Goal: Task Accomplishment & Management: Manage account settings

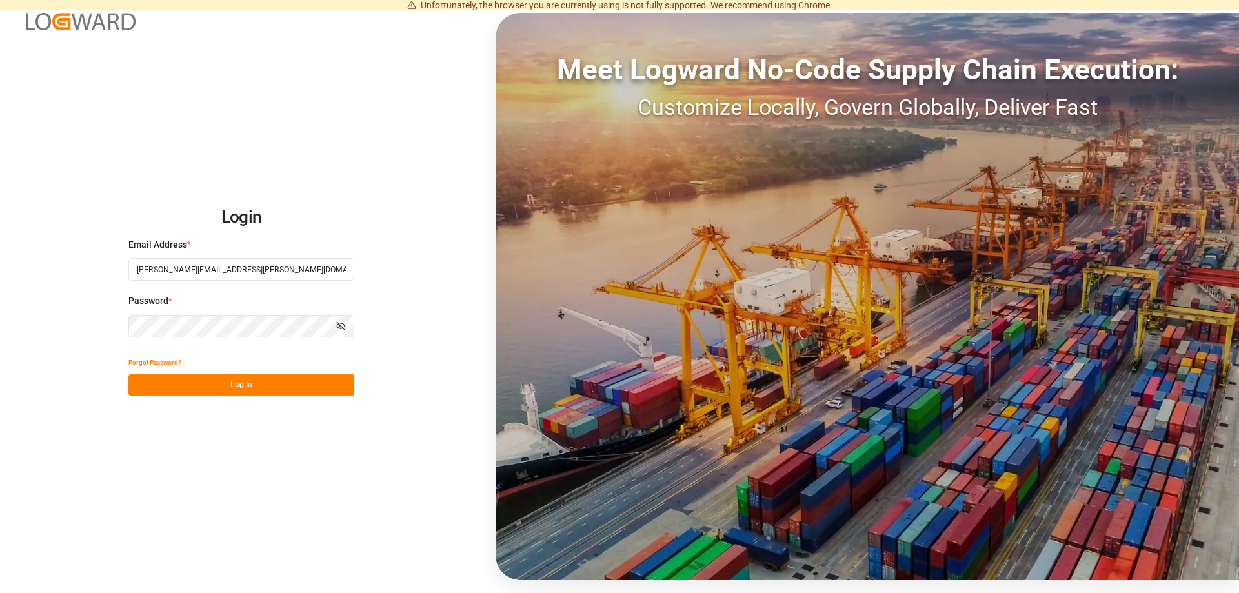
click at [214, 388] on button "Log In" at bounding box center [241, 385] width 226 height 23
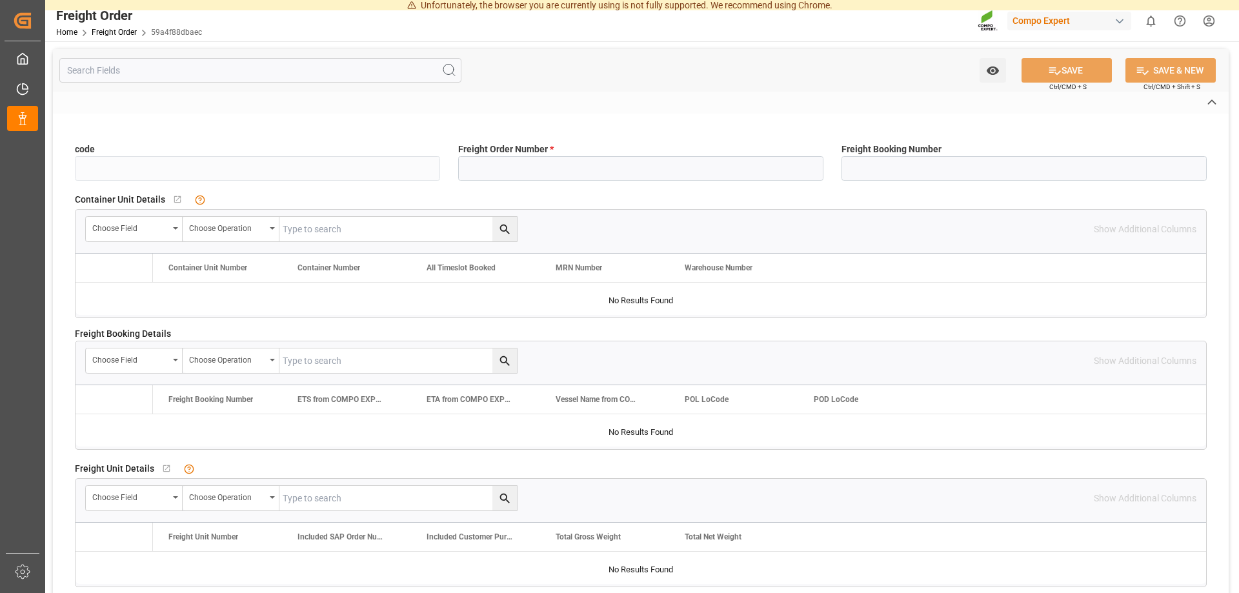
type input "59a4f88dbaec"
type input "6100002043"
type input "Yes"
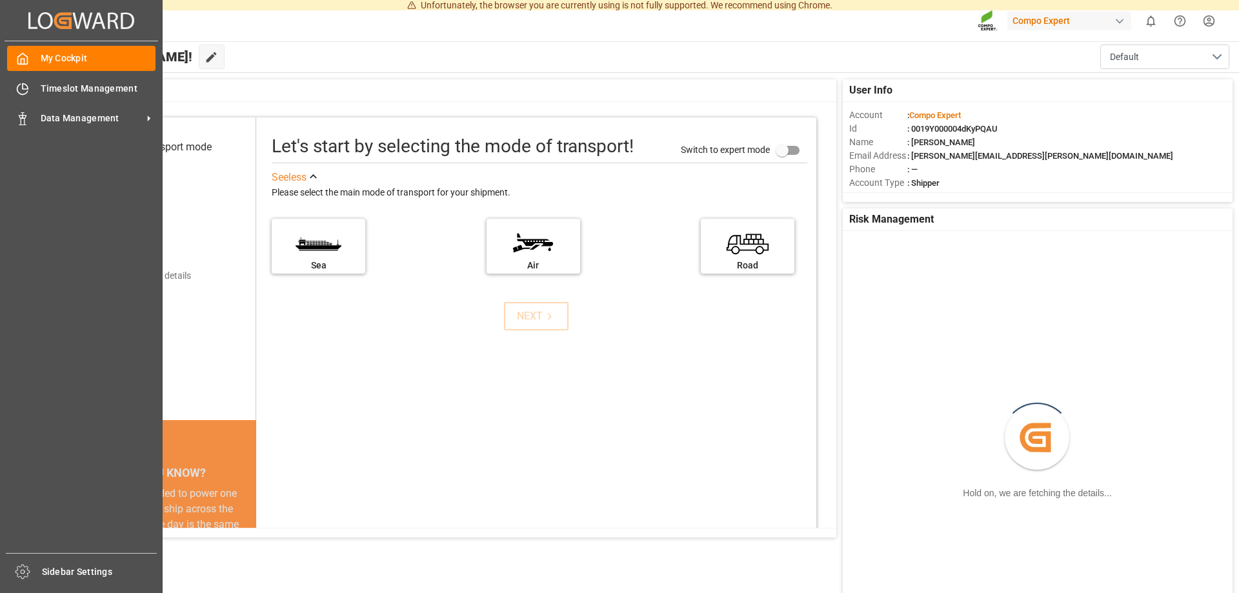
click at [28, 14] on div "Created by potrace 1.15, written by Peter Selinger 2001-2017 Created by potrace…" at bounding box center [82, 20] width 154 height 41
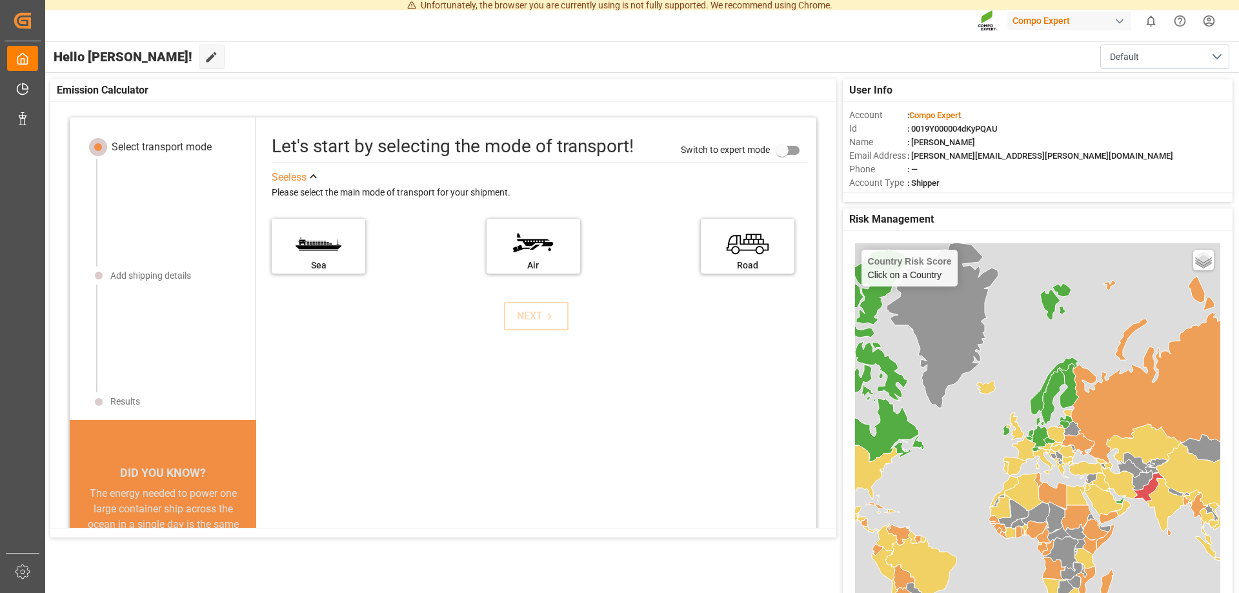
click at [103, 51] on span "Hello Fabian!" at bounding box center [123, 57] width 139 height 25
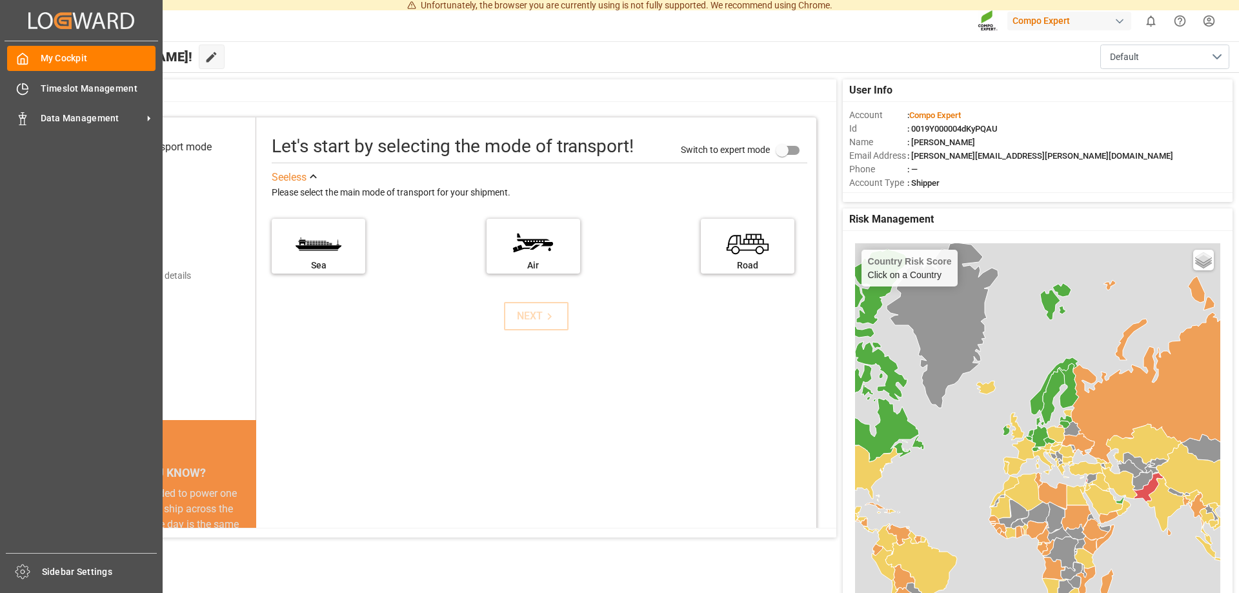
click at [0, 21] on div "Created by potrace 1.15, written by Peter Selinger 2001-2017 Created by potrace…" at bounding box center [81, 292] width 163 height 585
click at [48, 63] on span "My Cockpit" at bounding box center [99, 59] width 116 height 14
click at [105, 89] on span "Timeslot Management" at bounding box center [99, 89] width 116 height 14
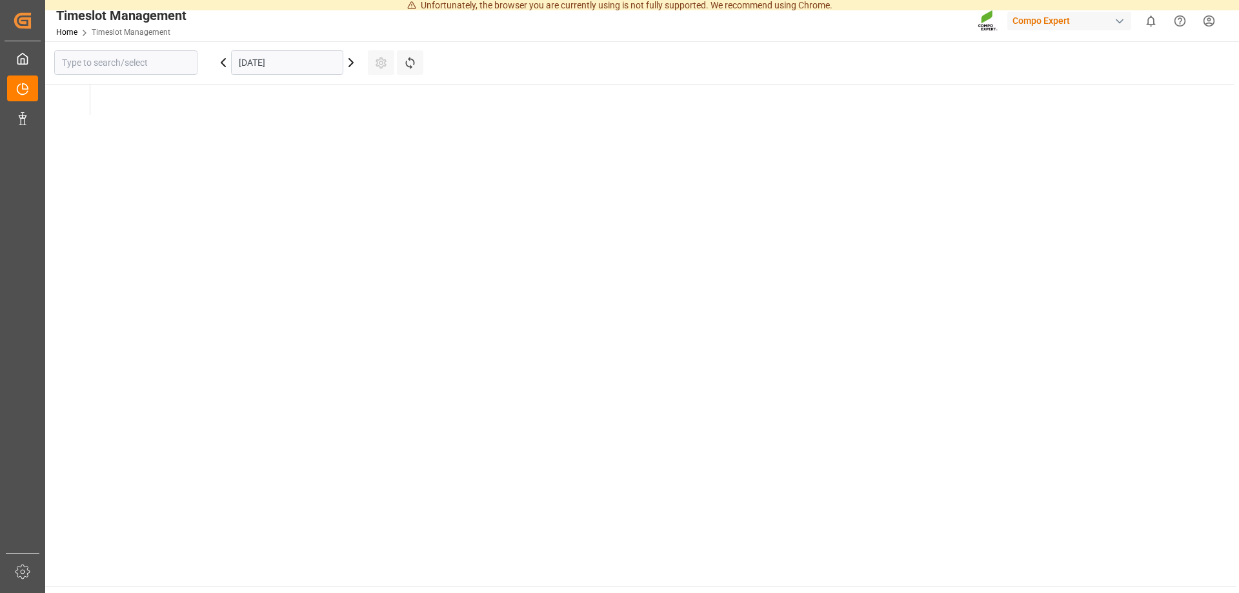
type input "Krefeld"
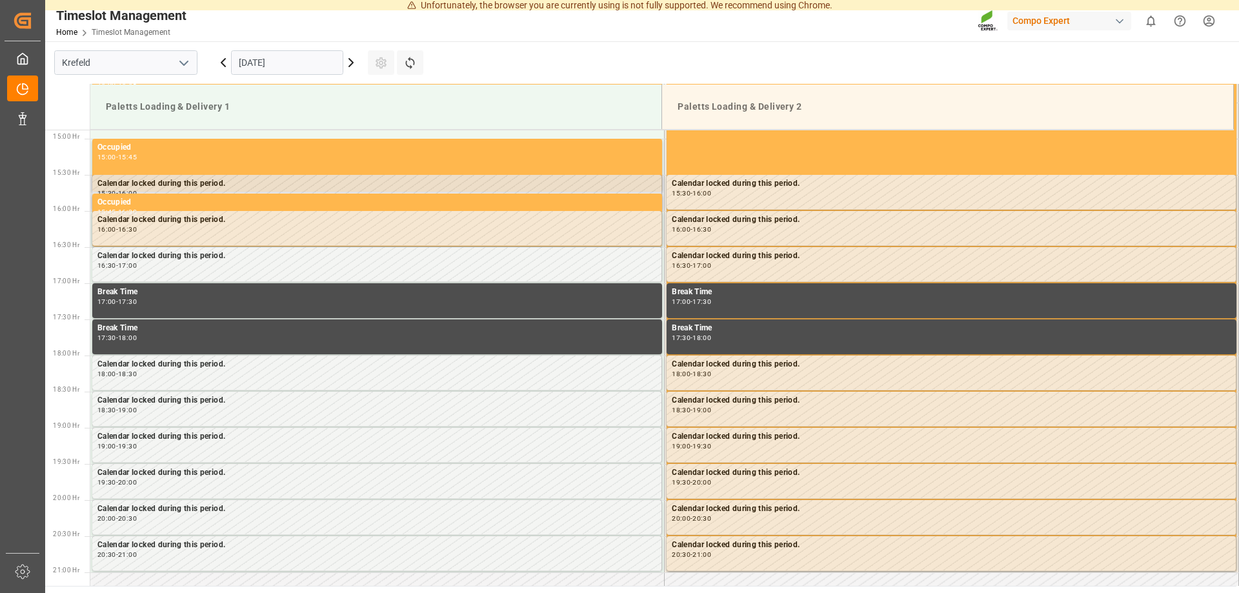
scroll to position [1076, 0]
click at [357, 60] on icon at bounding box center [350, 62] width 15 height 15
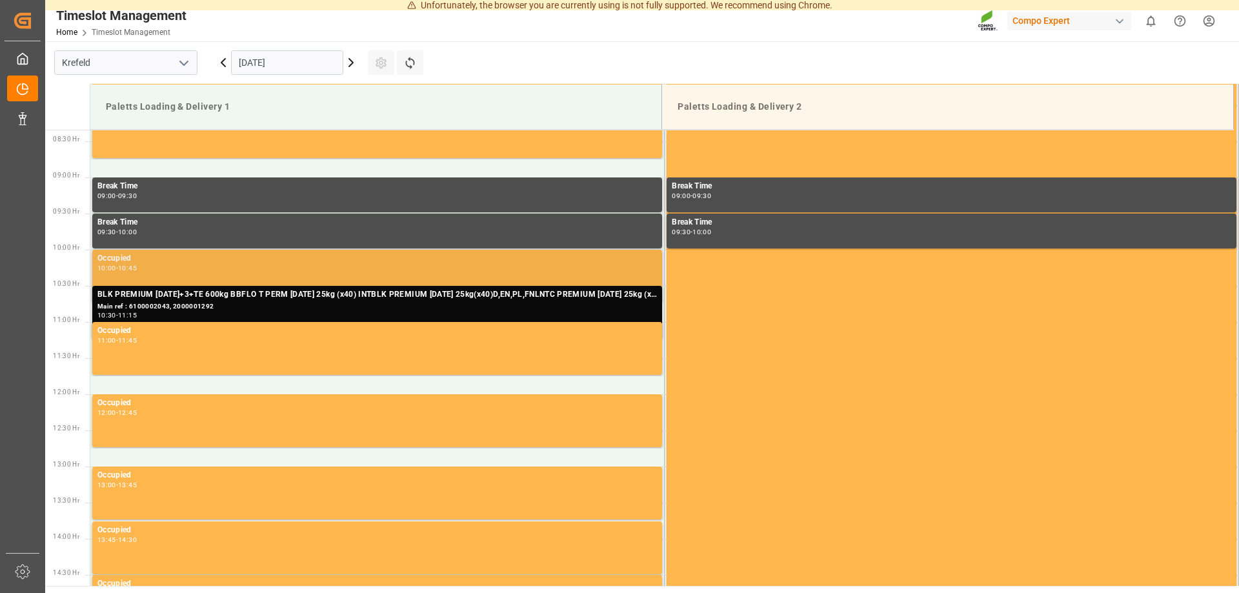
scroll to position [615, 0]
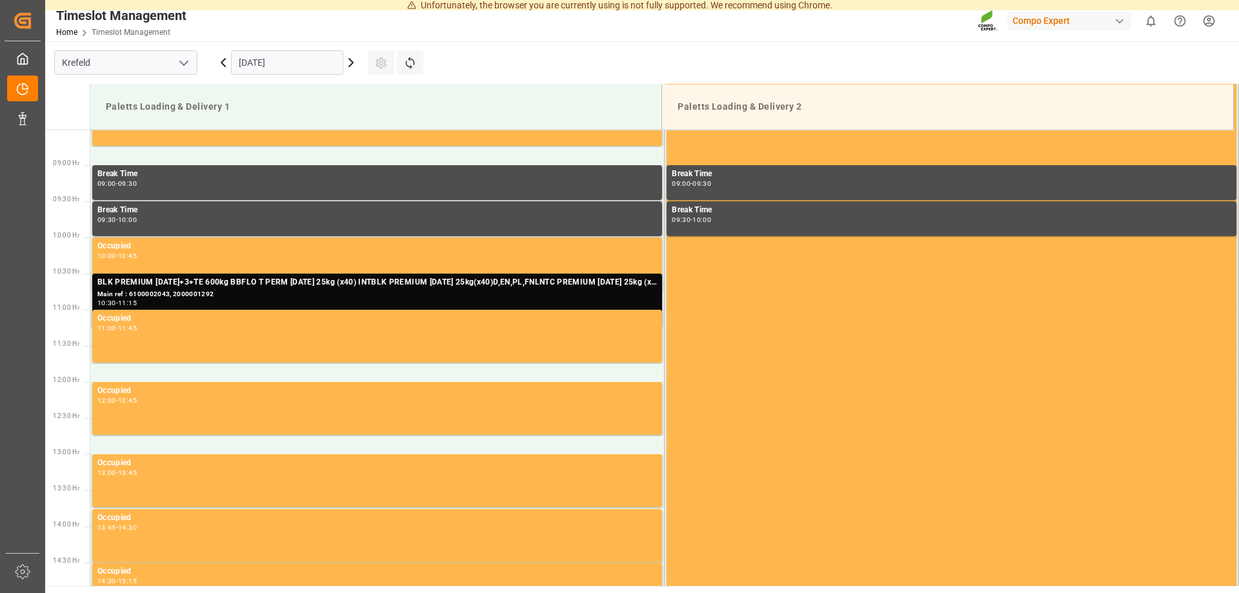
click at [351, 70] on div "[DATE]" at bounding box center [287, 62] width 161 height 43
click at [350, 64] on icon at bounding box center [350, 62] width 15 height 15
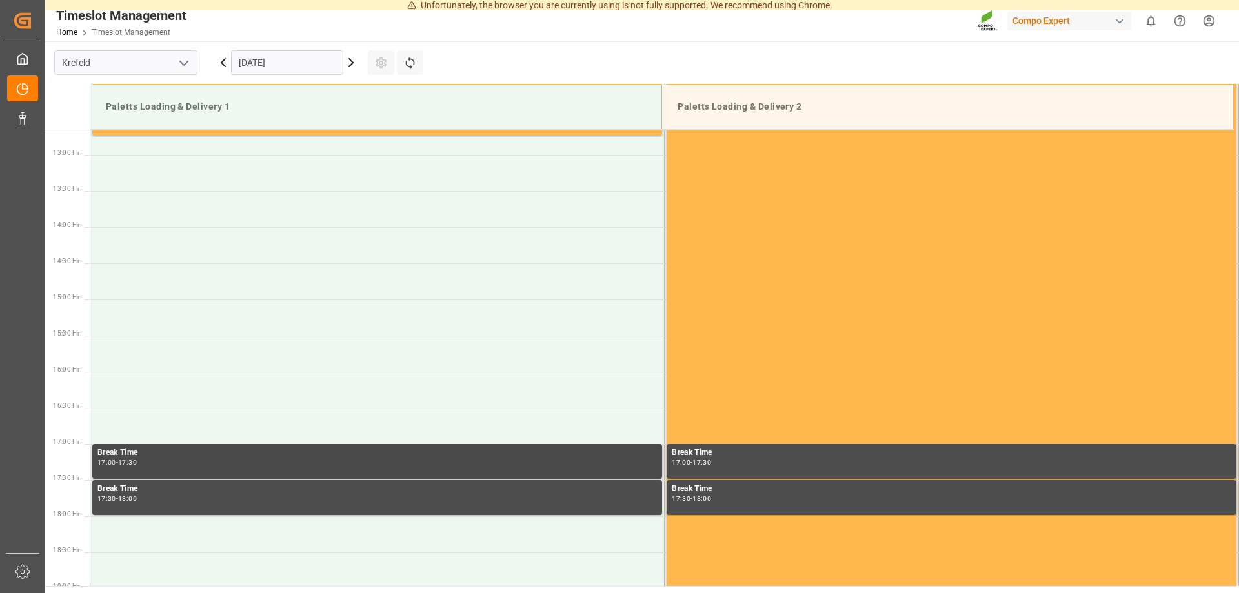
scroll to position [944, 0]
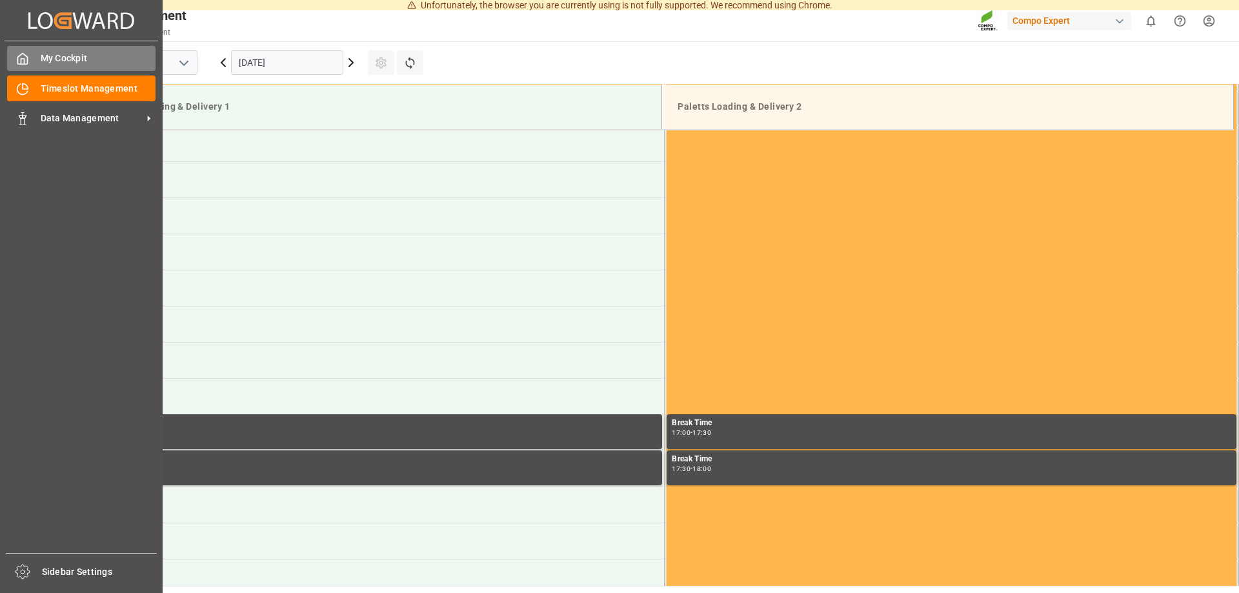
click at [48, 54] on span "My Cockpit" at bounding box center [99, 59] width 116 height 14
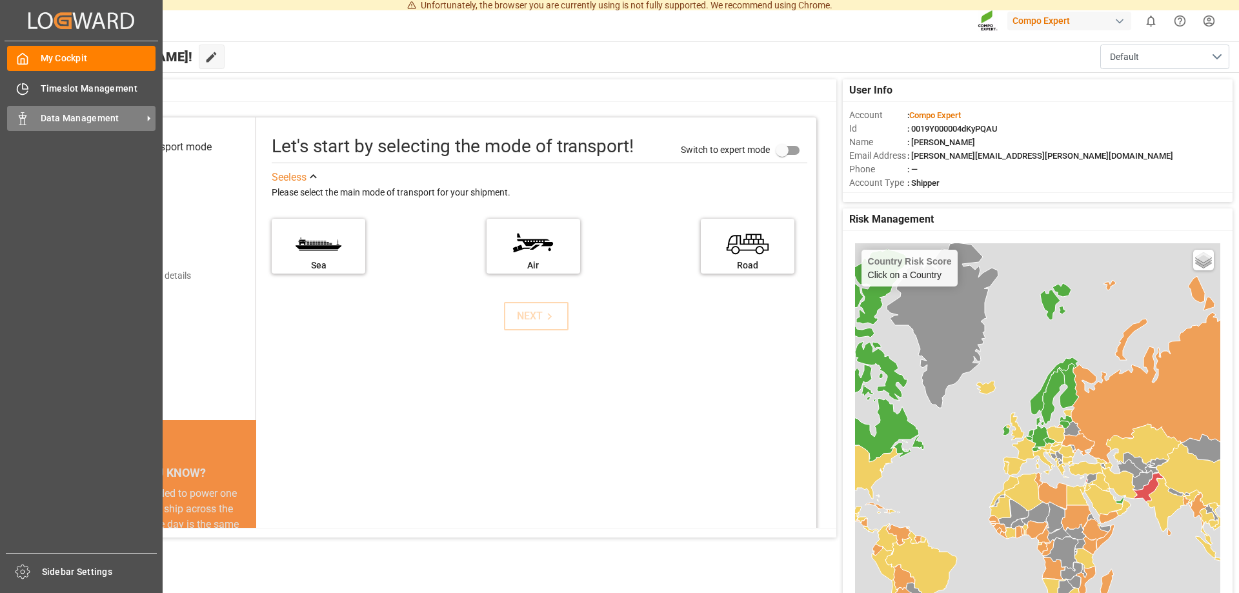
click at [83, 121] on span "Data Management" at bounding box center [92, 119] width 102 height 14
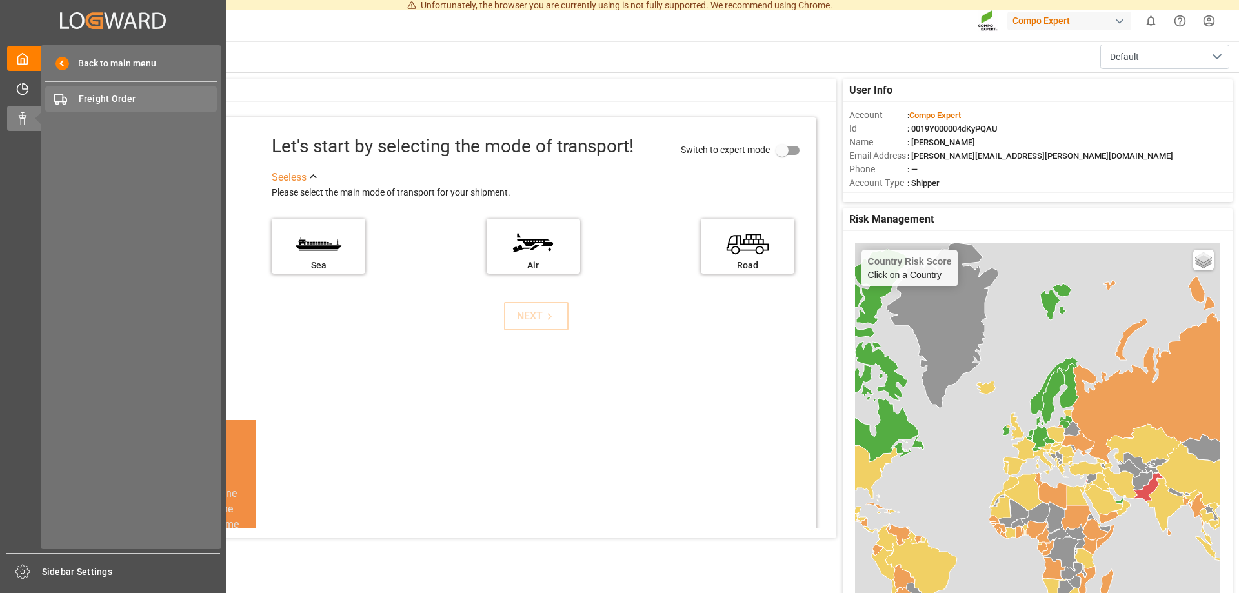
click at [141, 100] on span "Freight Order" at bounding box center [148, 99] width 139 height 14
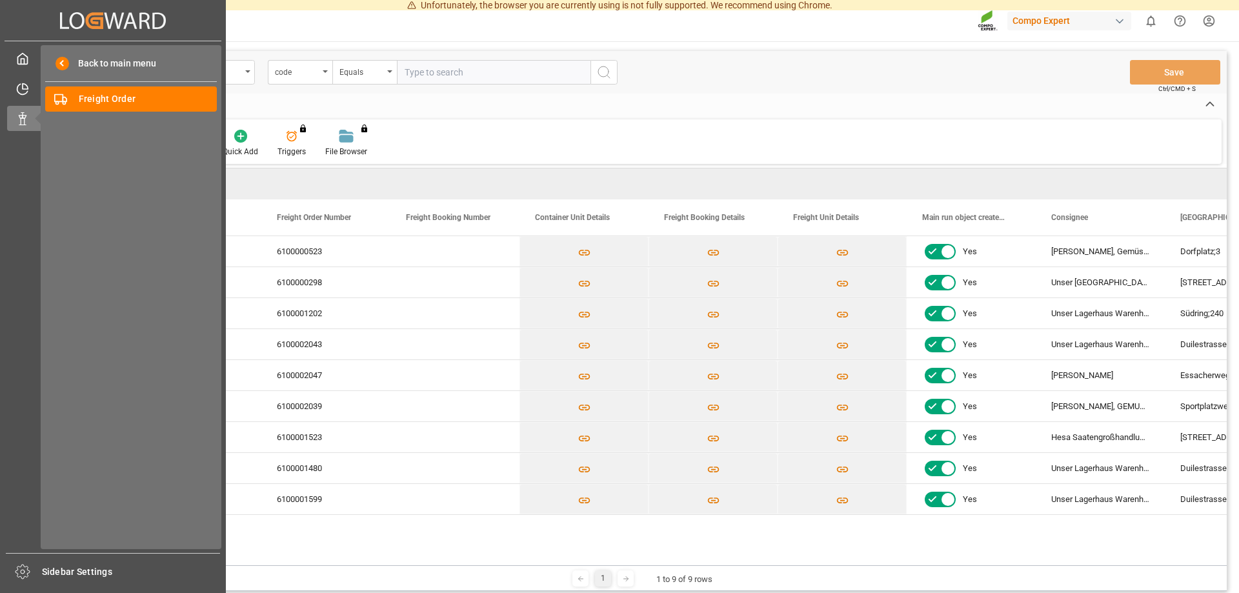
click at [175, 13] on div "Created by potrace 1.15, written by Peter Selinger 2001-2017 Created by potrace…" at bounding box center [113, 20] width 217 height 41
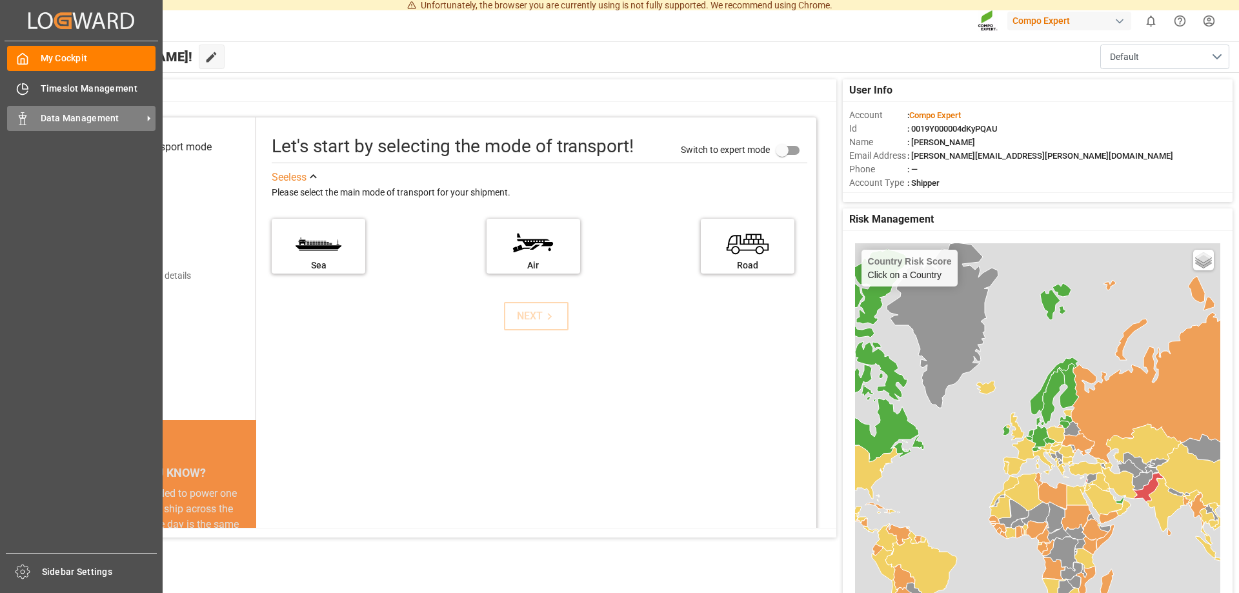
click at [90, 120] on span "Data Management" at bounding box center [92, 119] width 102 height 14
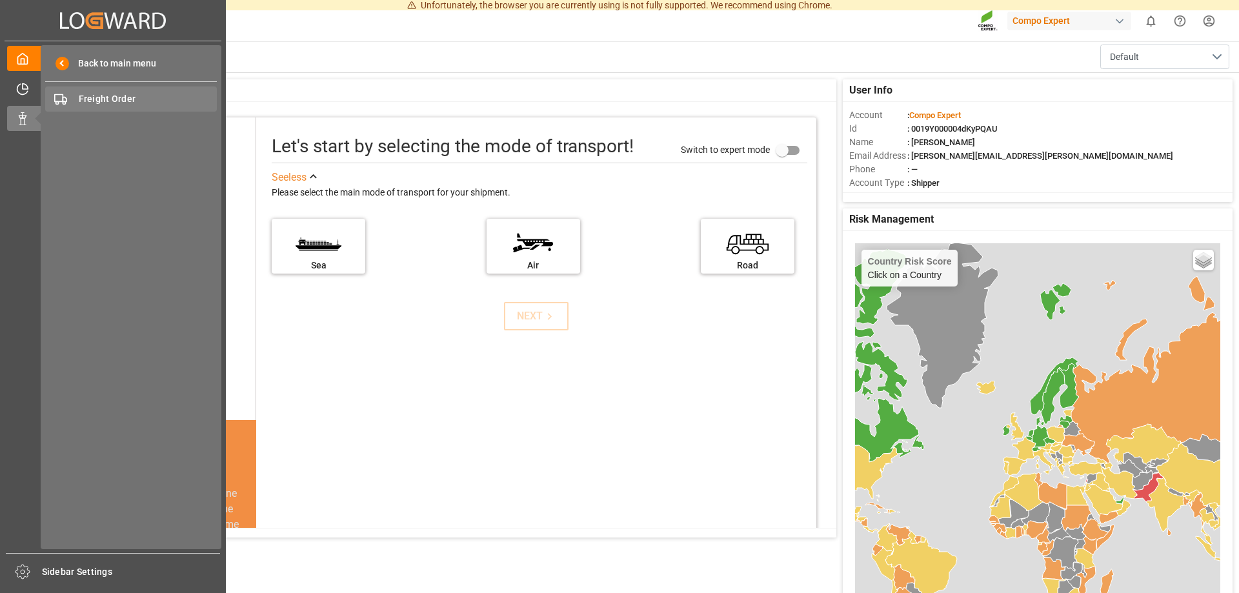
click at [138, 99] on span "Freight Order" at bounding box center [148, 99] width 139 height 14
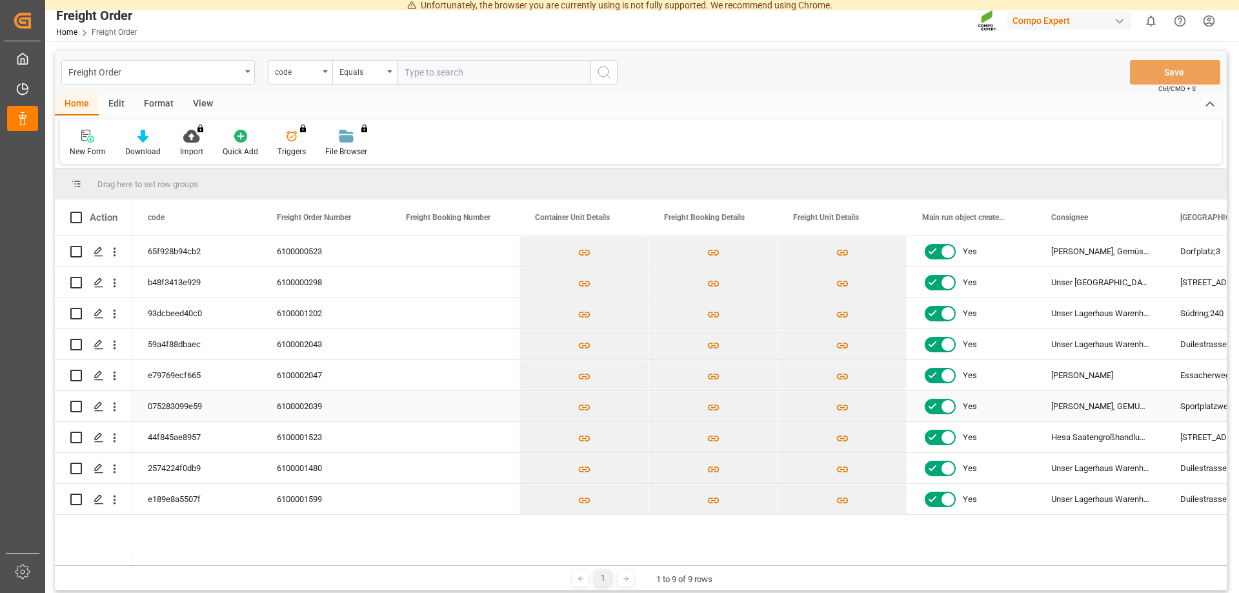
click at [75, 405] on input "Press Space to toggle row selection (unchecked)" at bounding box center [76, 407] width 12 height 12
checkbox input "true"
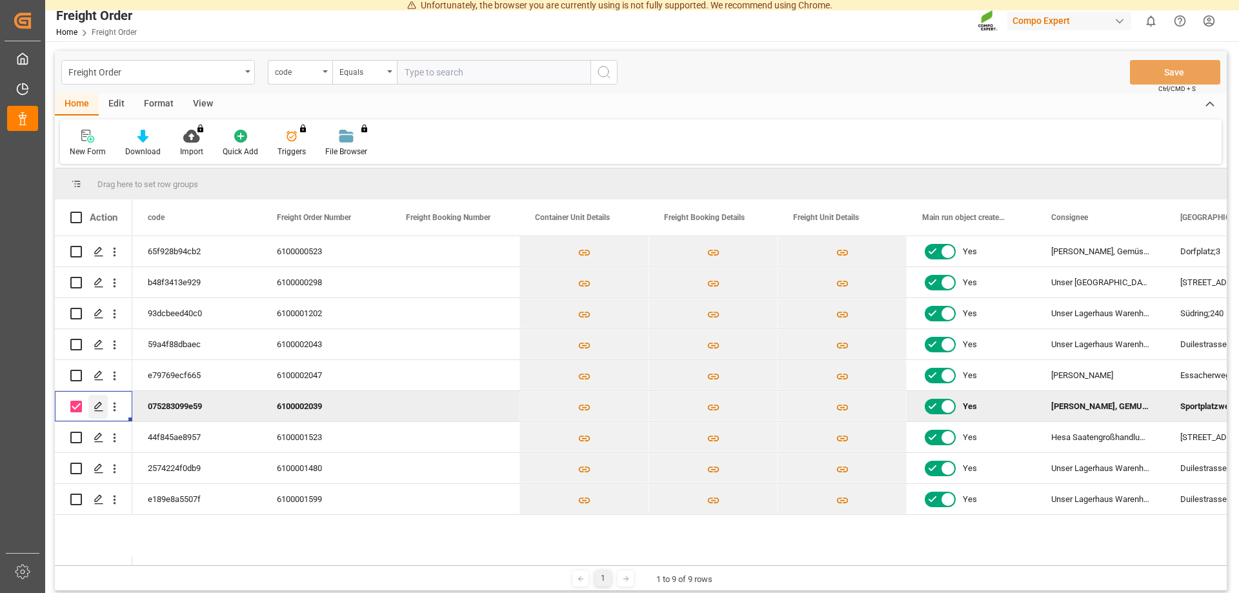
click at [99, 406] on icon "Press SPACE to deselect this row." at bounding box center [99, 406] width 10 height 10
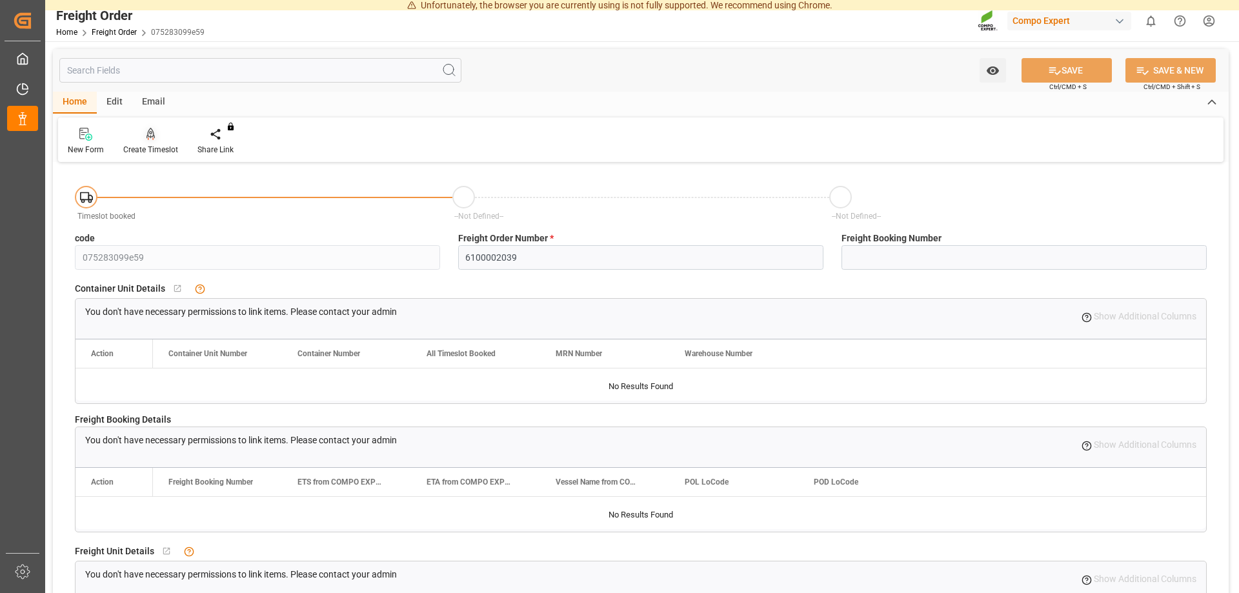
click at [152, 148] on div "Create Timeslot" at bounding box center [150, 150] width 55 height 12
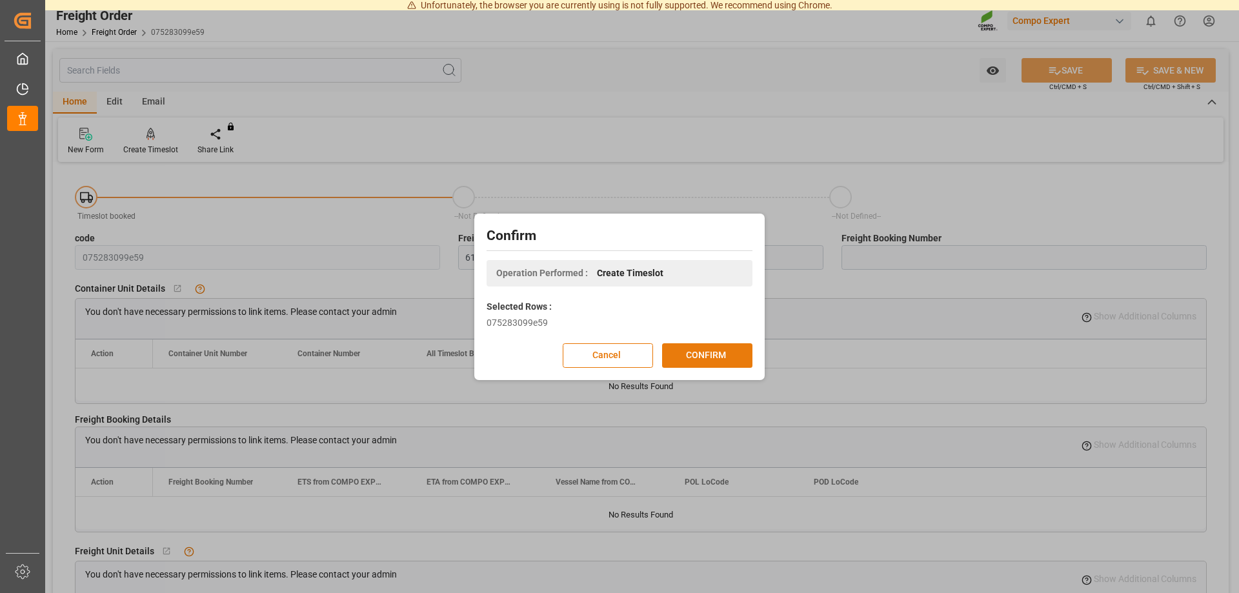
click at [736, 353] on button "CONFIRM" at bounding box center [707, 355] width 90 height 25
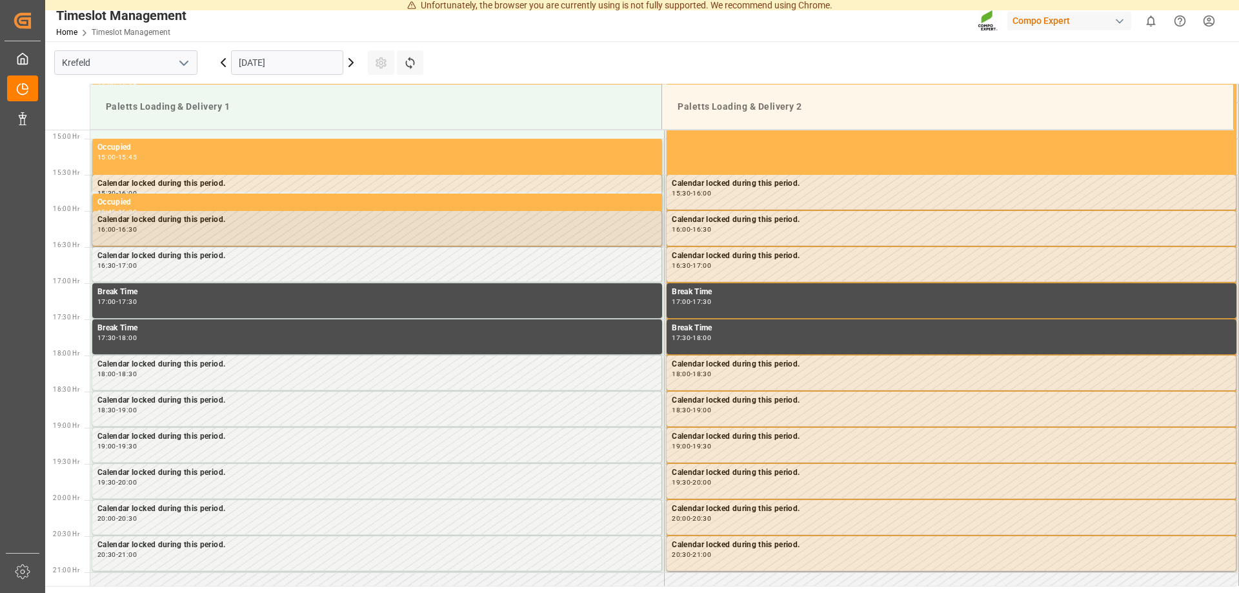
scroll to position [1076, 0]
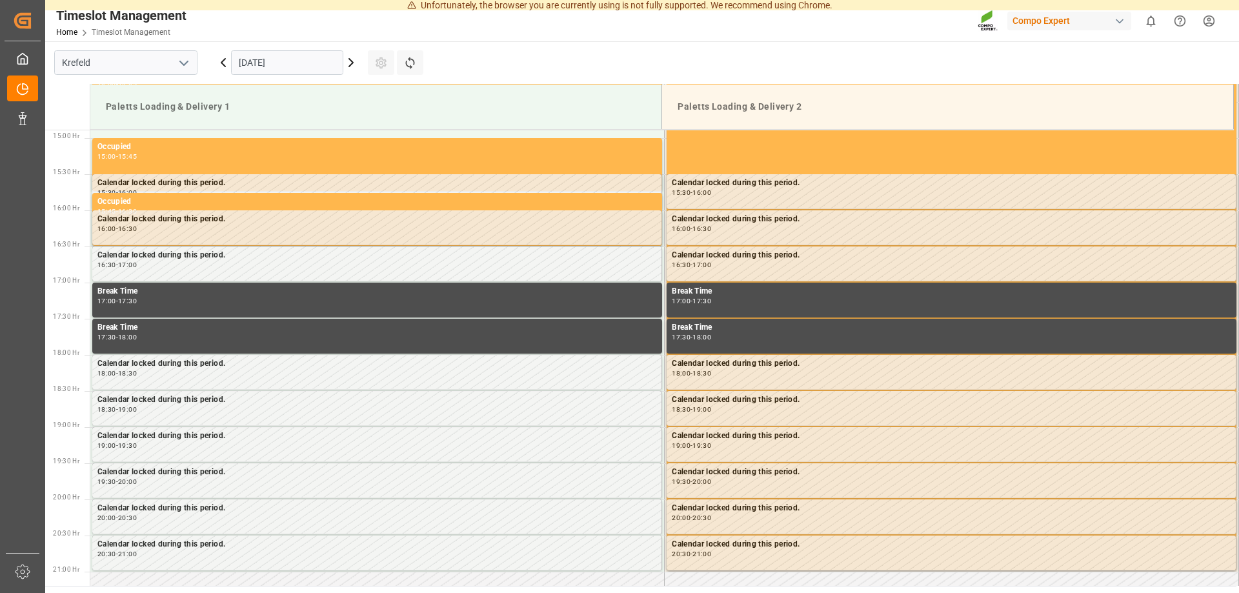
click at [352, 59] on icon at bounding box center [350, 62] width 15 height 15
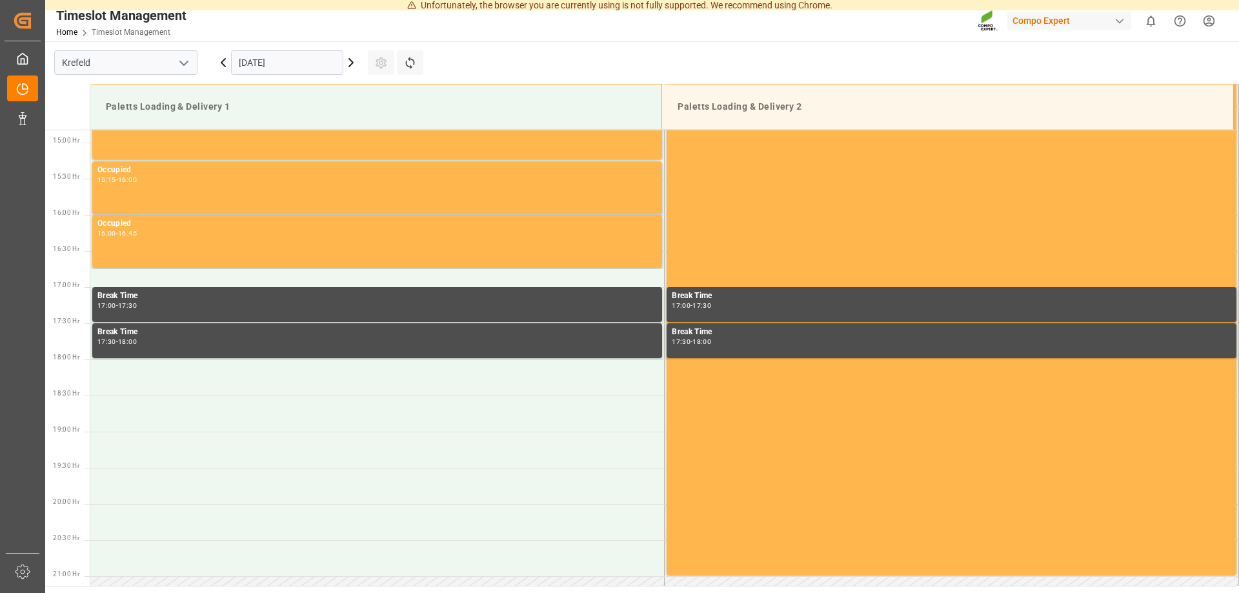
scroll to position [1075, 0]
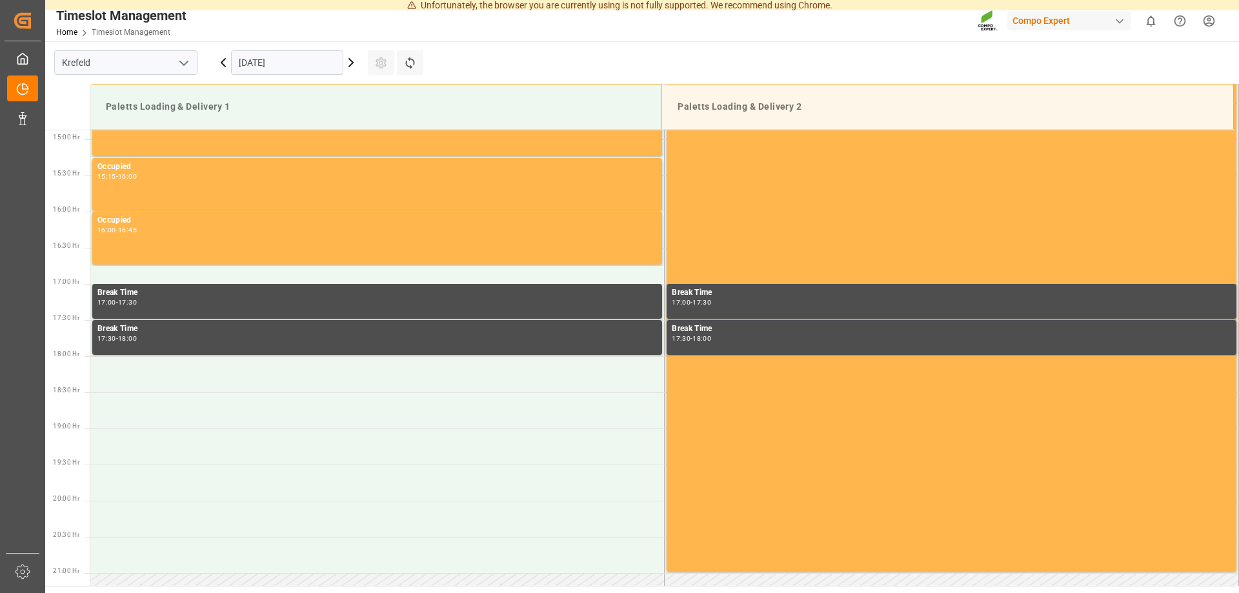
click at [352, 59] on icon at bounding box center [350, 62] width 15 height 15
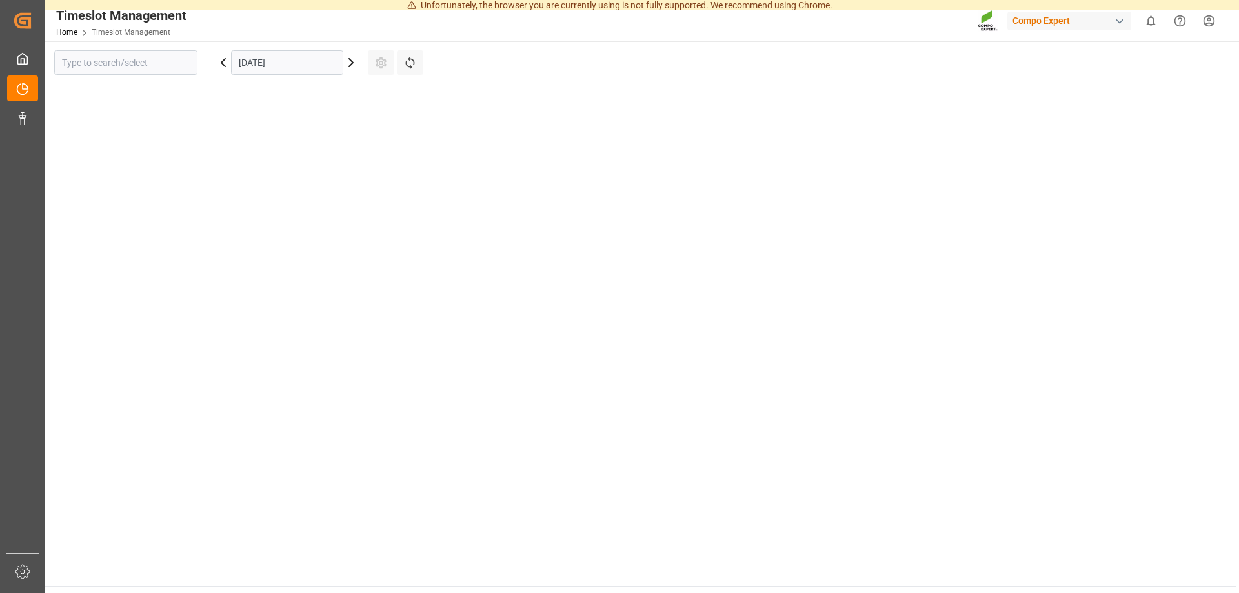
type input "Krefeld"
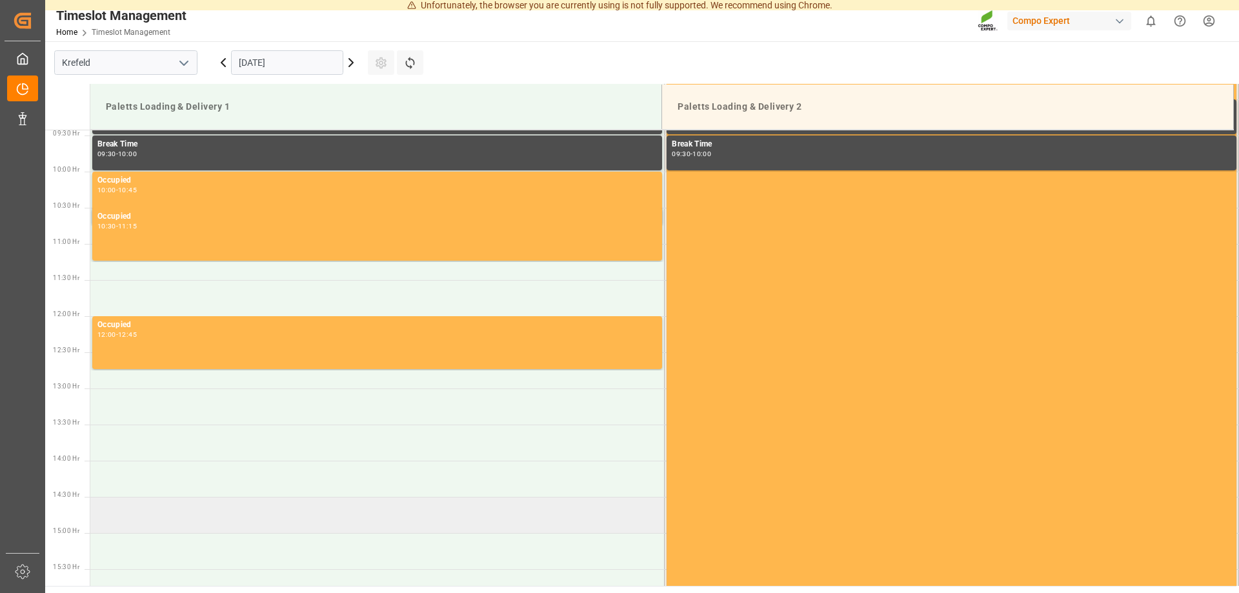
scroll to position [944, 0]
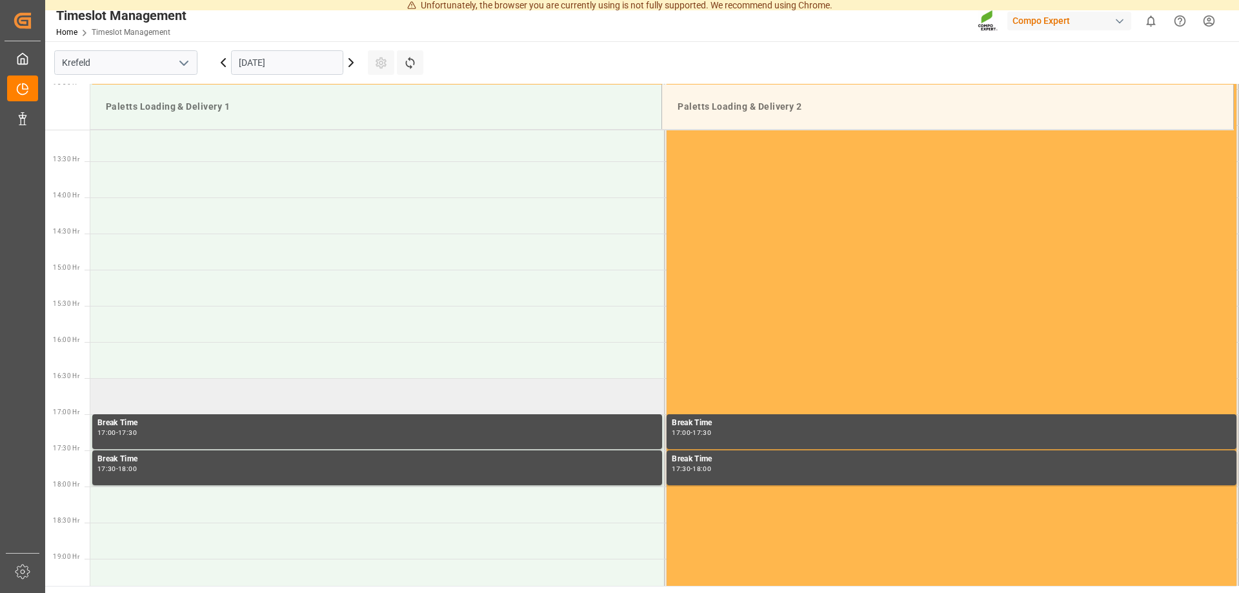
click at [141, 394] on td at bounding box center [377, 396] width 574 height 36
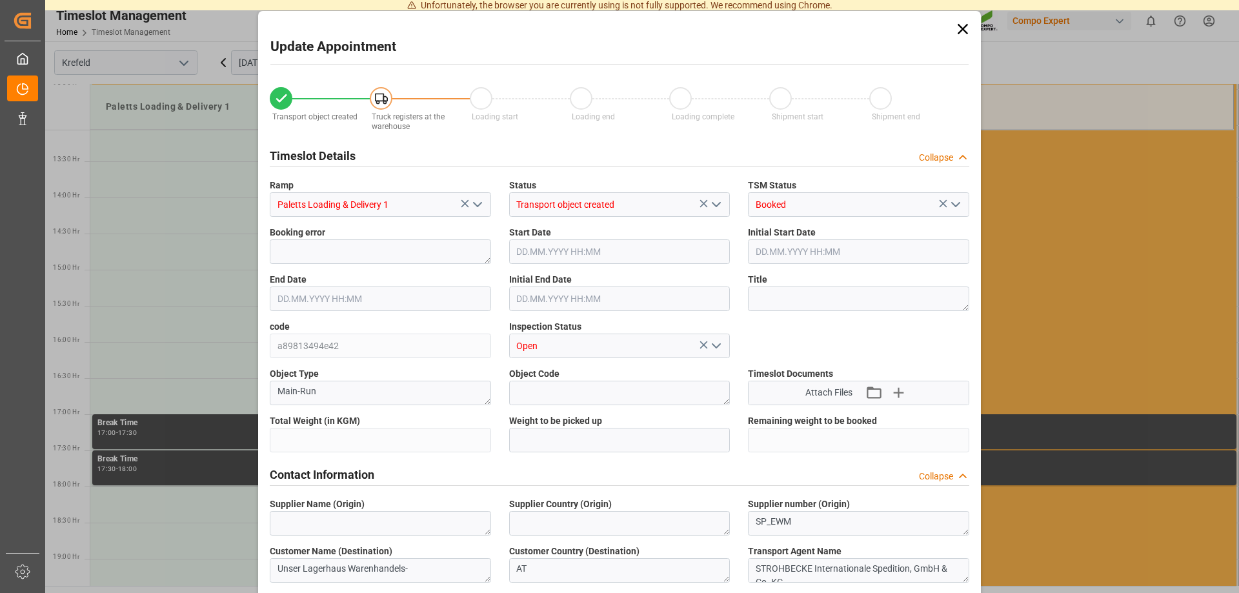
type input "[DATE] 16:30"
type input "18.09.2025 17:00"
type input "24890"
type input "0"
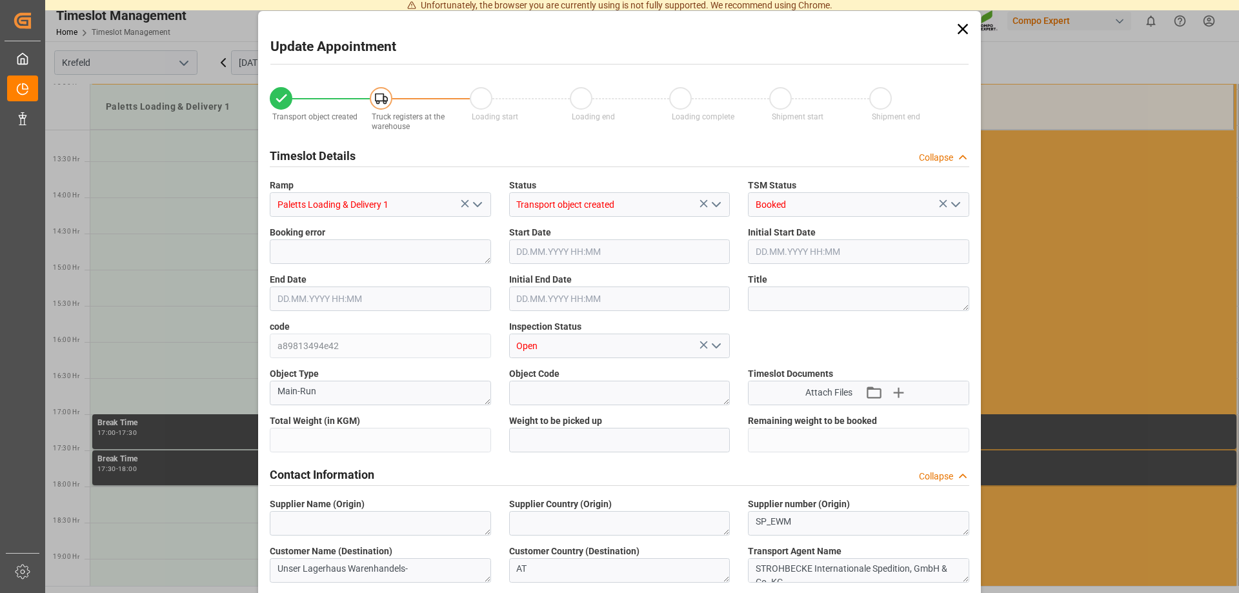
type input "12.09.2025 13:47"
type input "16.09.2025 14:19"
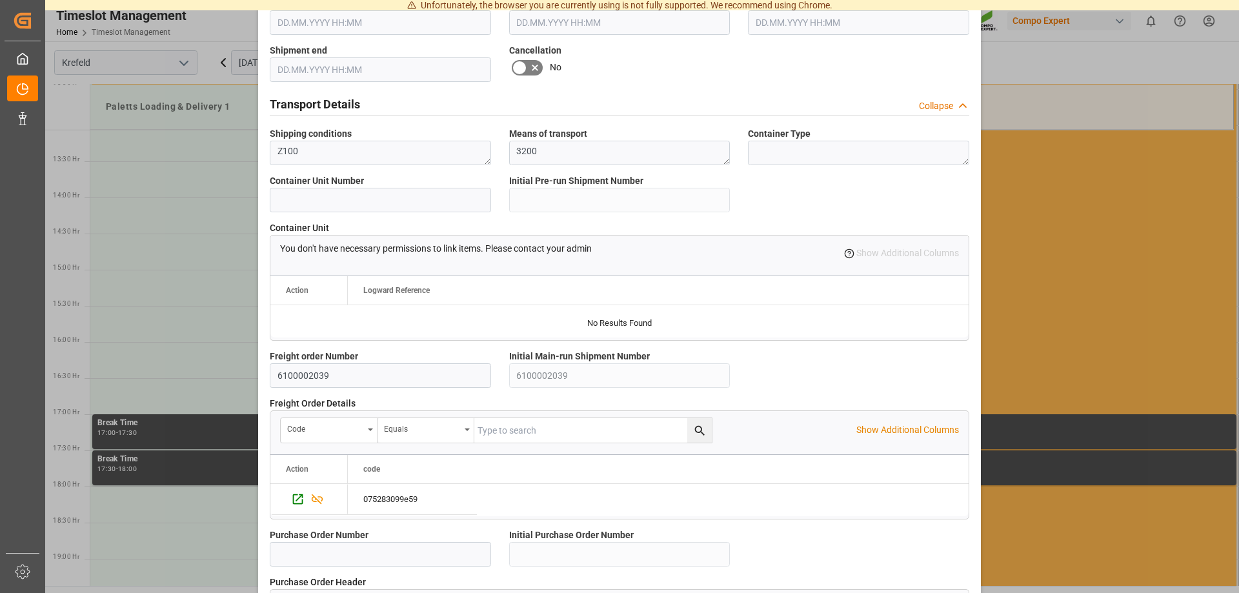
scroll to position [1106, 0]
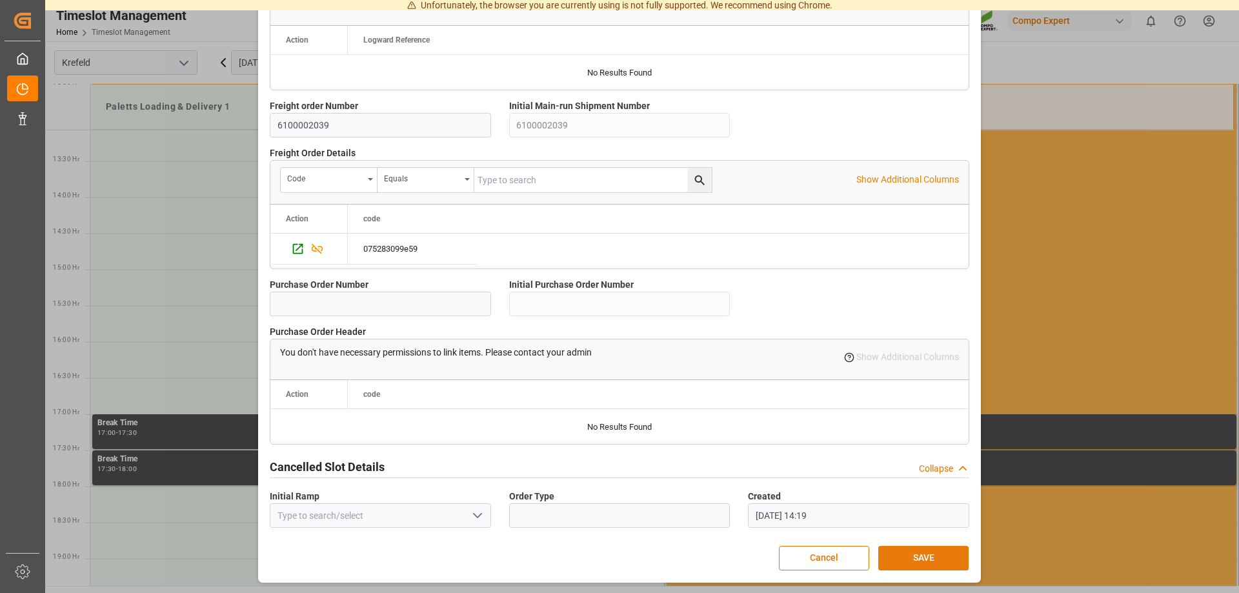
click at [919, 558] on button "SAVE" at bounding box center [923, 558] width 90 height 25
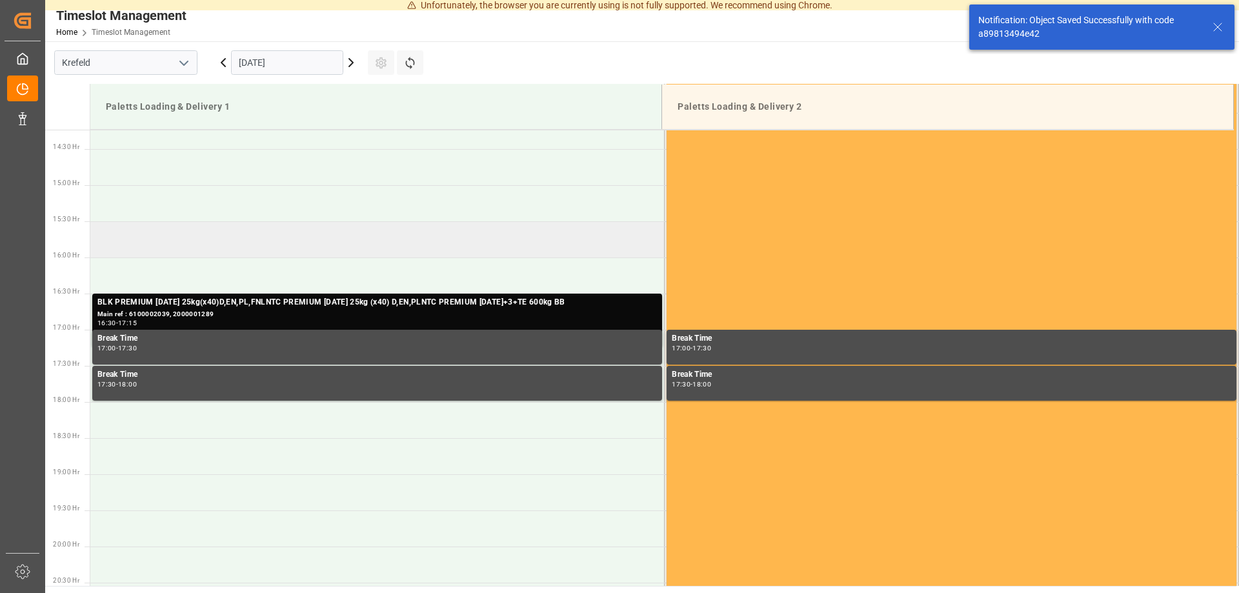
scroll to position [1010, 0]
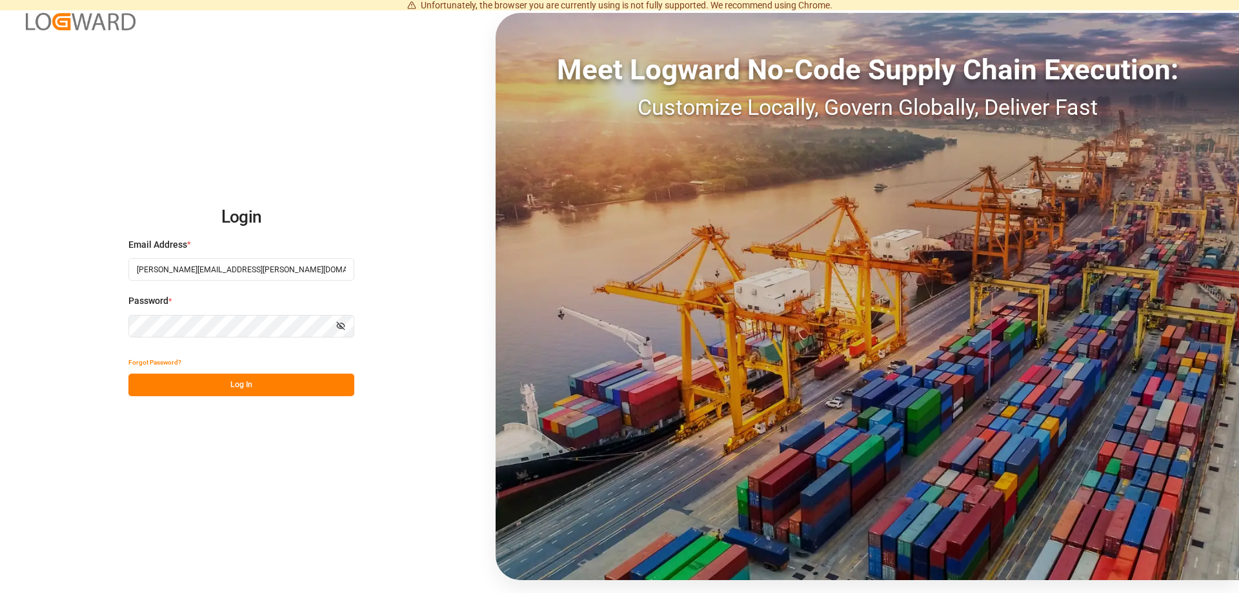
click at [278, 383] on button "Log In" at bounding box center [241, 385] width 226 height 23
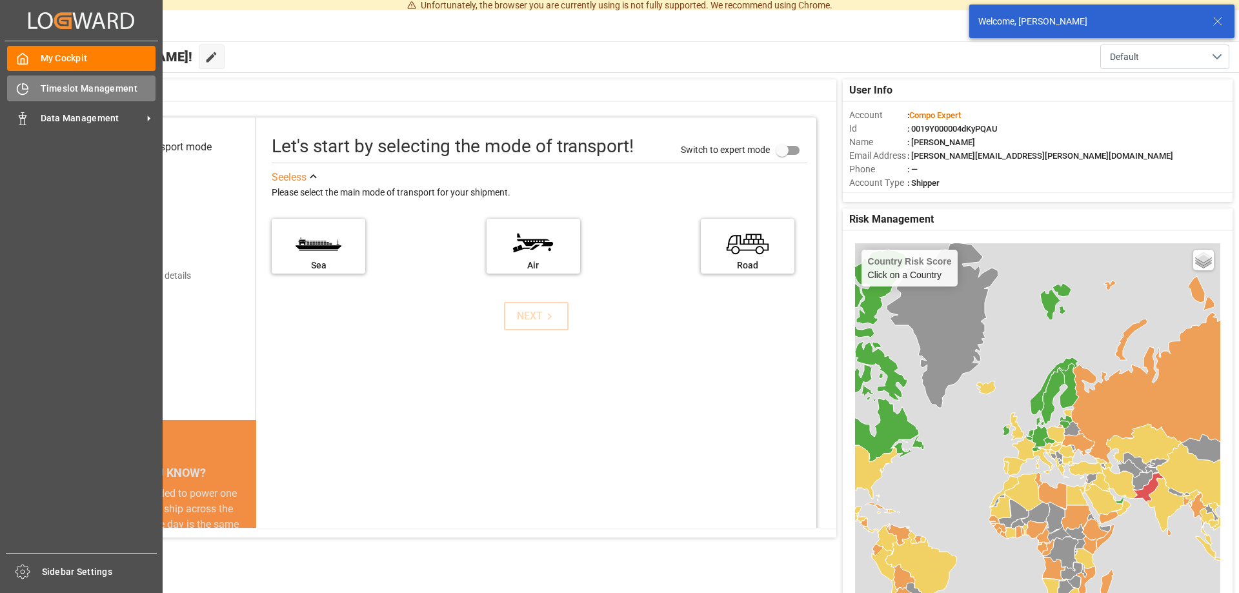
click at [36, 85] on div "Timeslot Management Timeslot Management" at bounding box center [81, 88] width 148 height 25
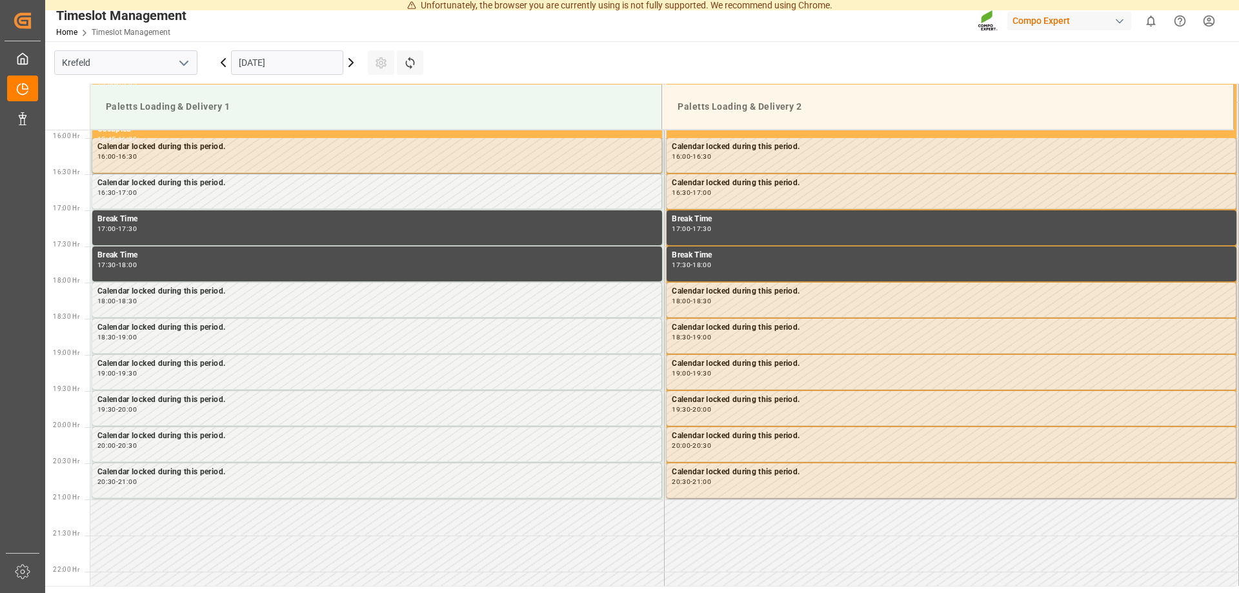
scroll to position [819, 0]
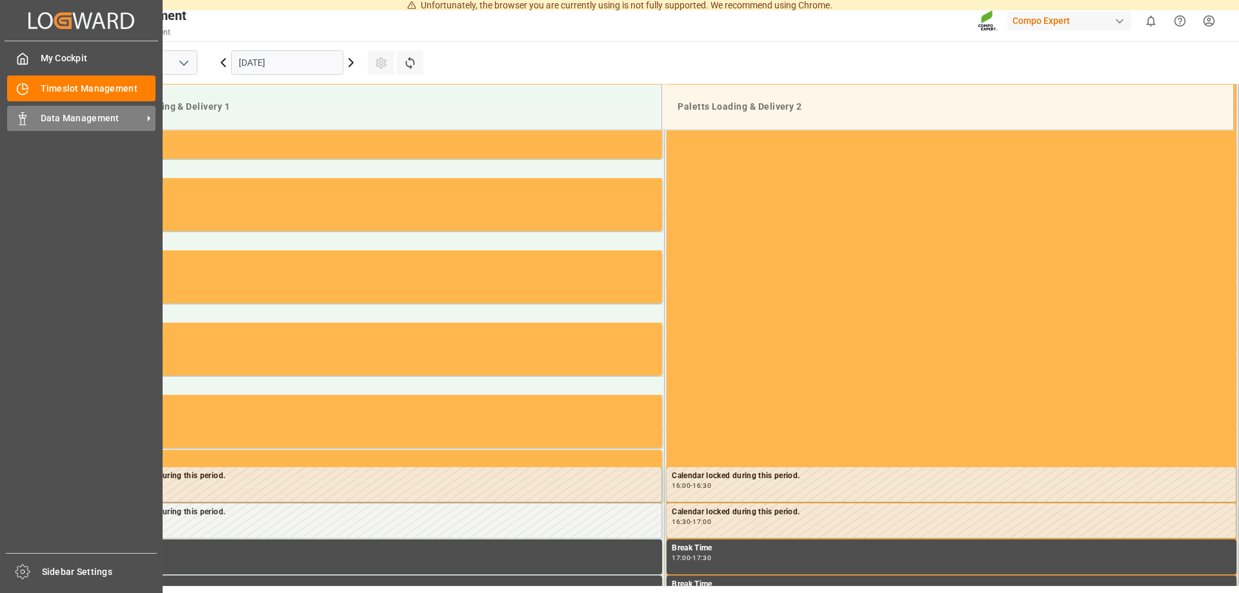
click at [31, 108] on div "Data Management Data Management" at bounding box center [81, 118] width 148 height 25
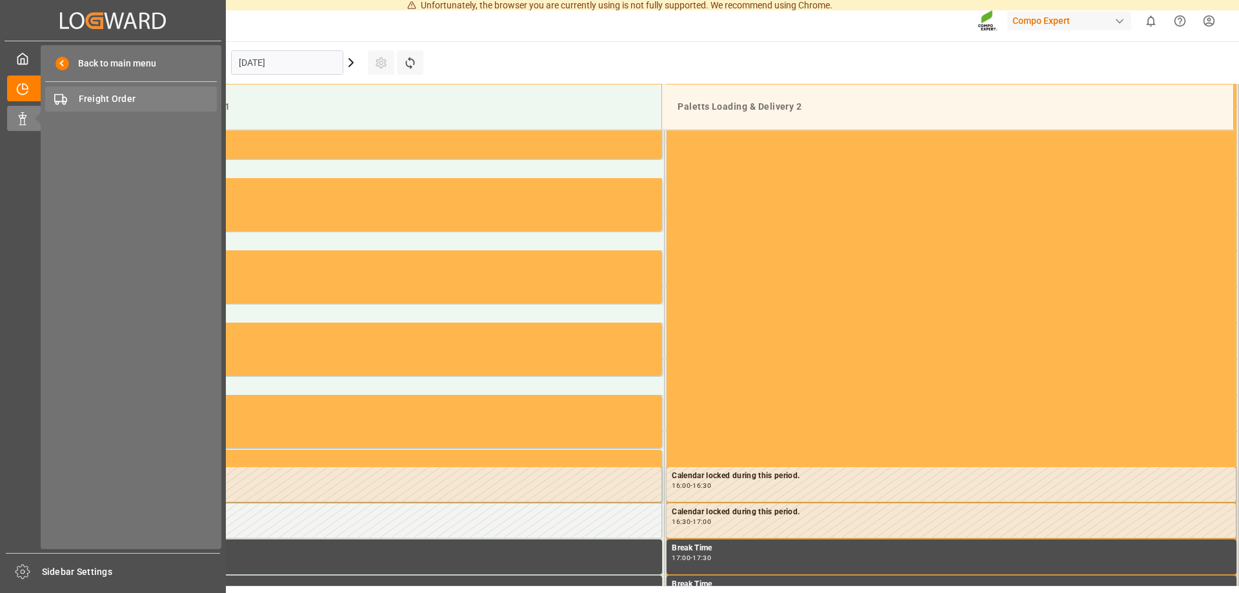
click at [138, 93] on span "Freight Order" at bounding box center [148, 99] width 139 height 14
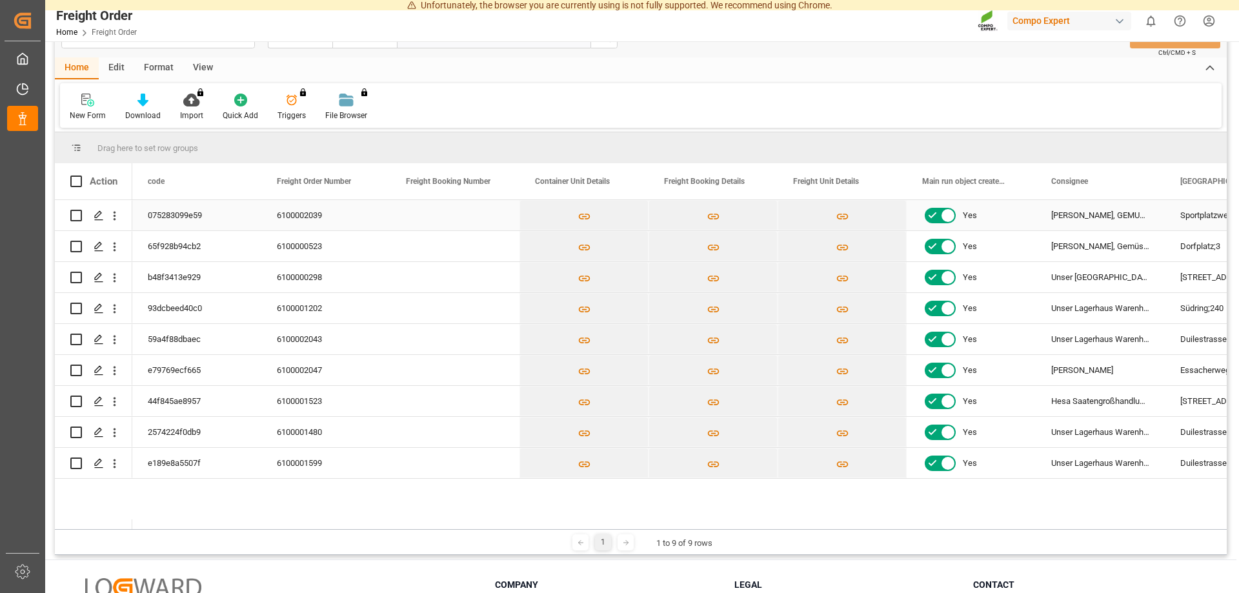
scroll to position [66, 0]
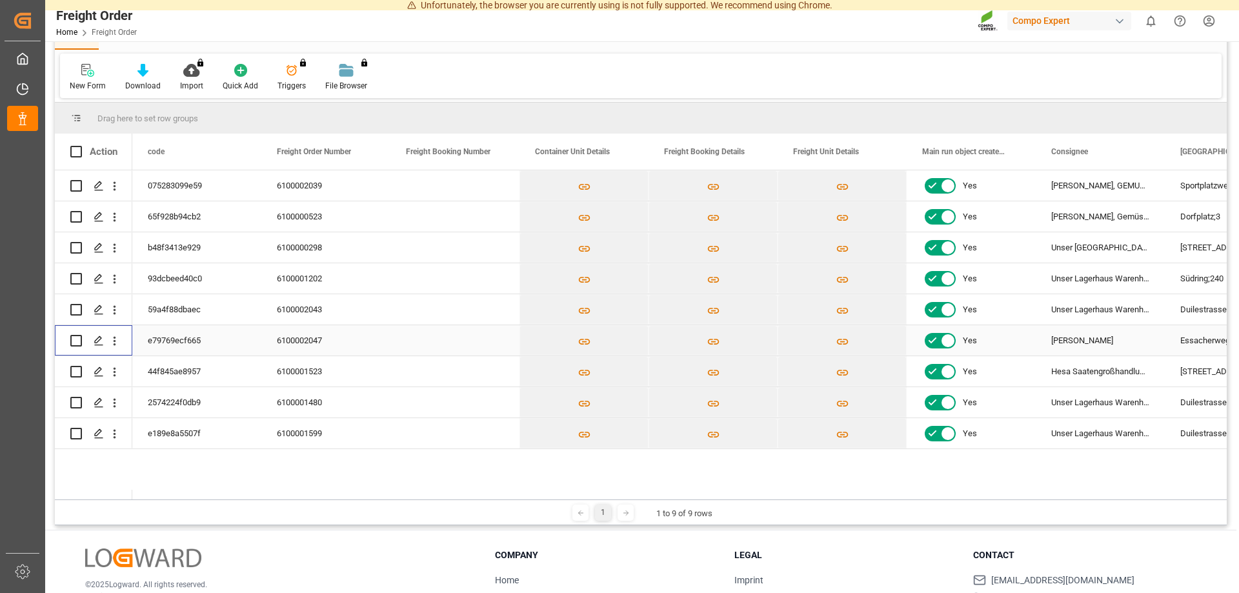
click at [73, 337] on input "Press Space to toggle row selection (unchecked)" at bounding box center [76, 341] width 12 height 12
checkbox input "true"
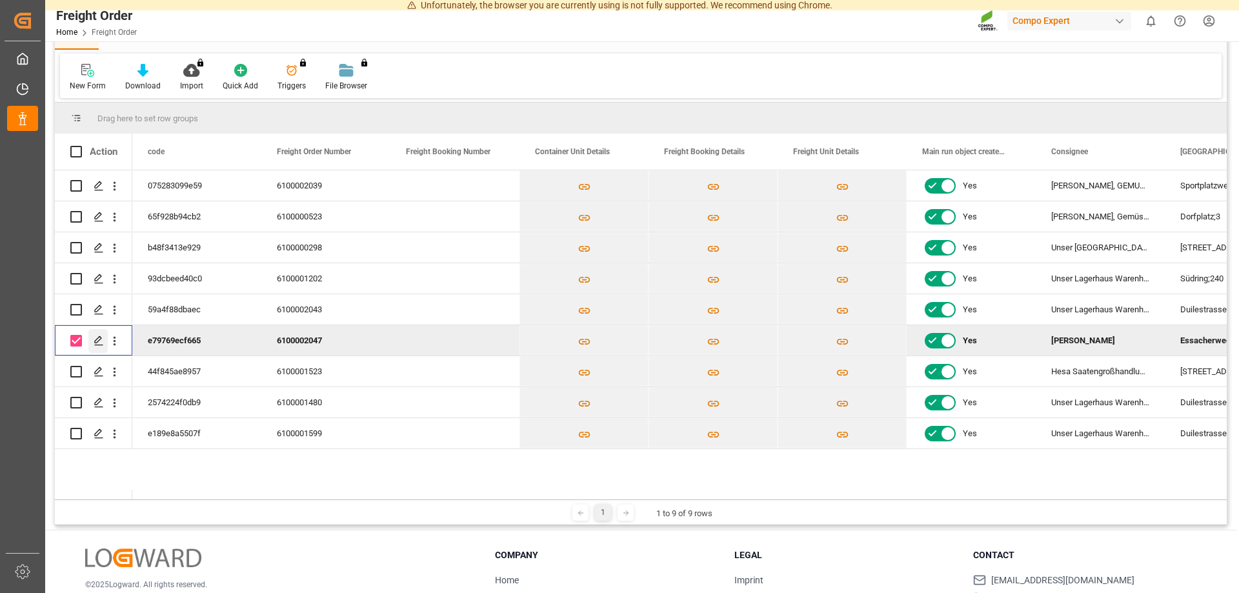
click at [96, 347] on div "Press SPACE to deselect this row." at bounding box center [97, 341] width 19 height 24
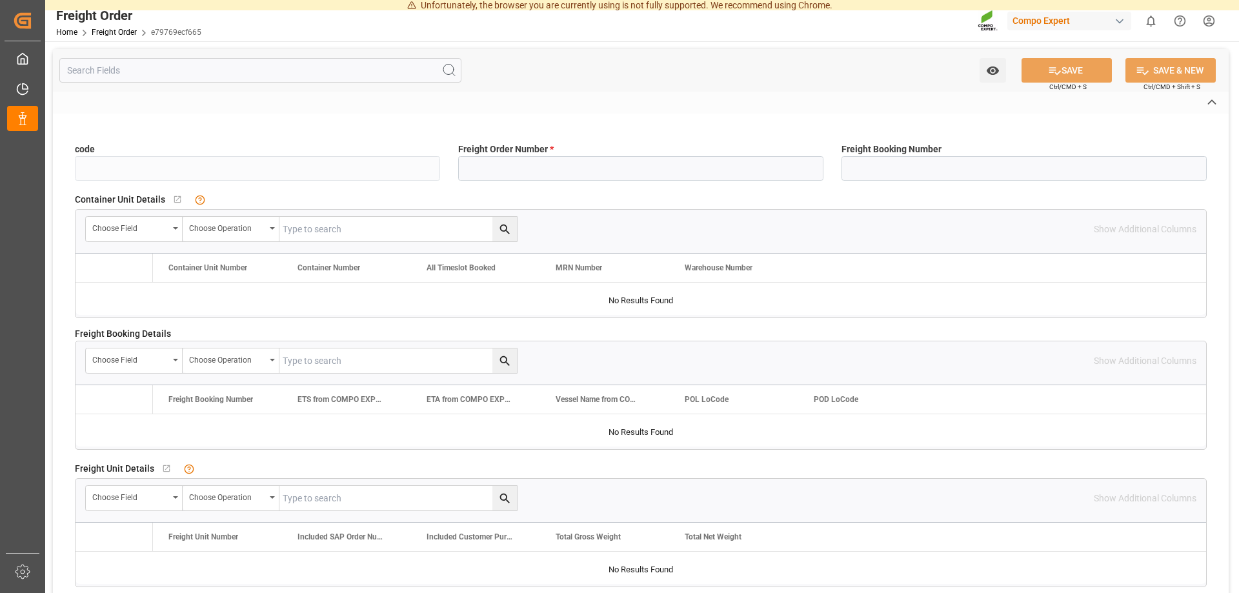
type input "e79769ecf665"
type input "6100002047"
type input "No"
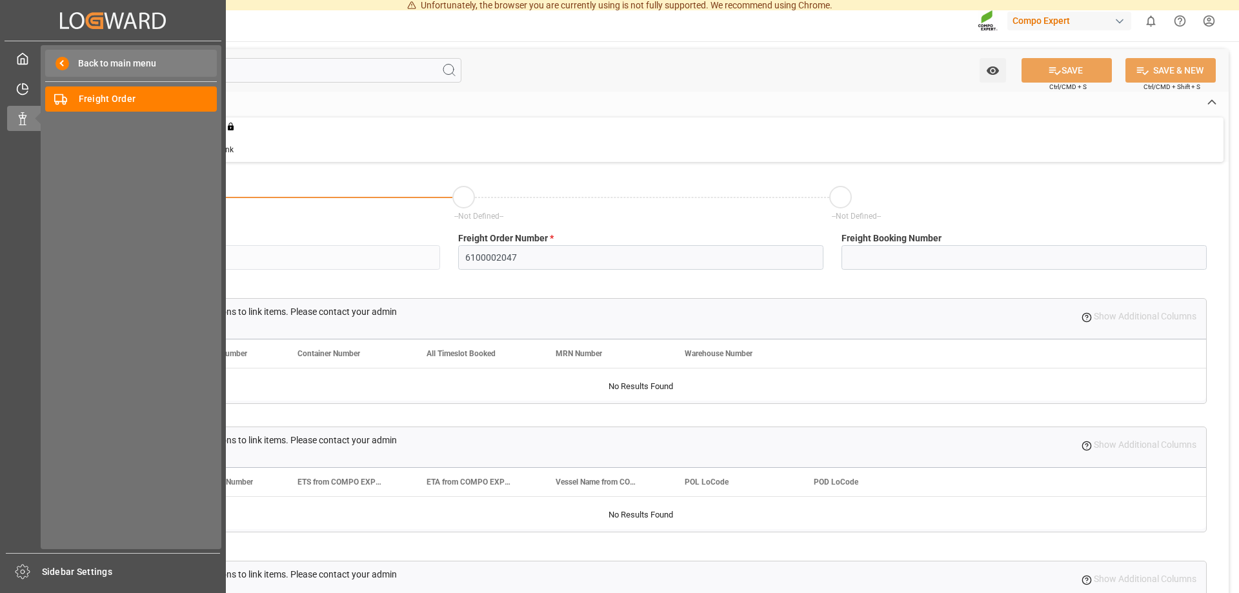
click at [88, 66] on span "Back to main menu" at bounding box center [112, 64] width 87 height 14
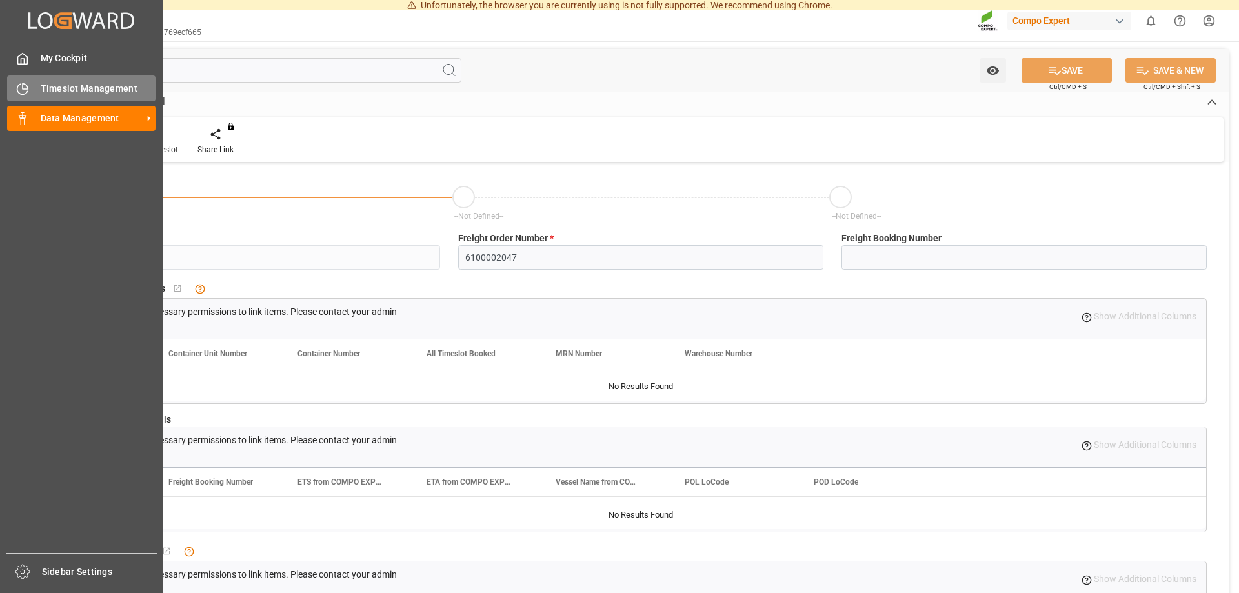
click at [103, 90] on span "Timeslot Management" at bounding box center [99, 89] width 116 height 14
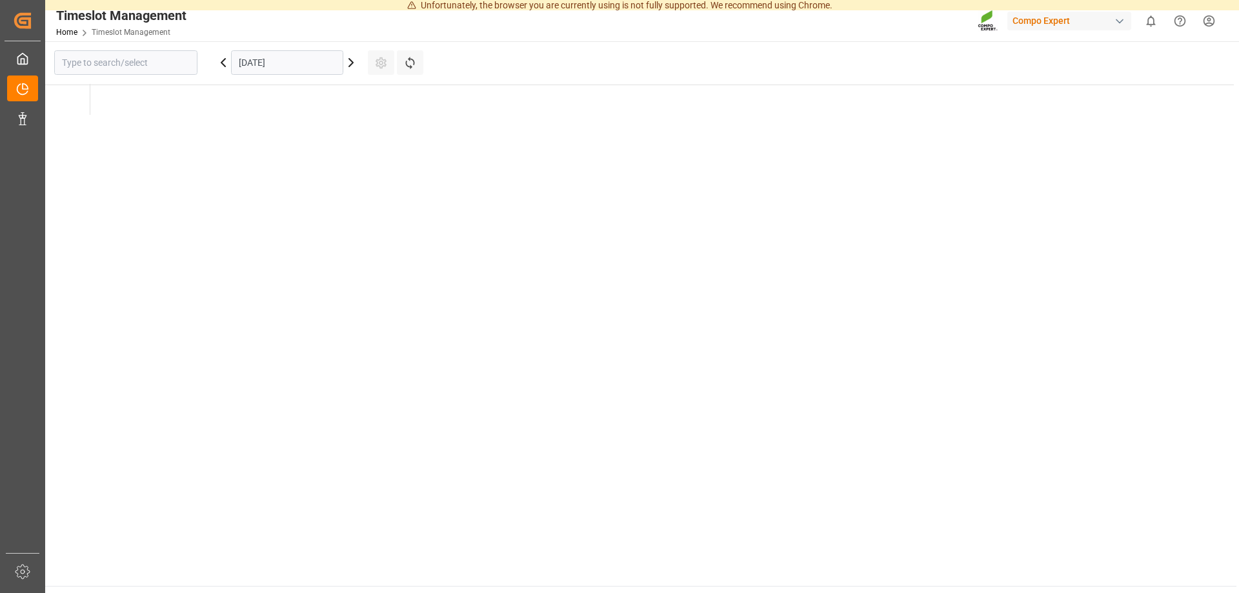
type input "Krefeld"
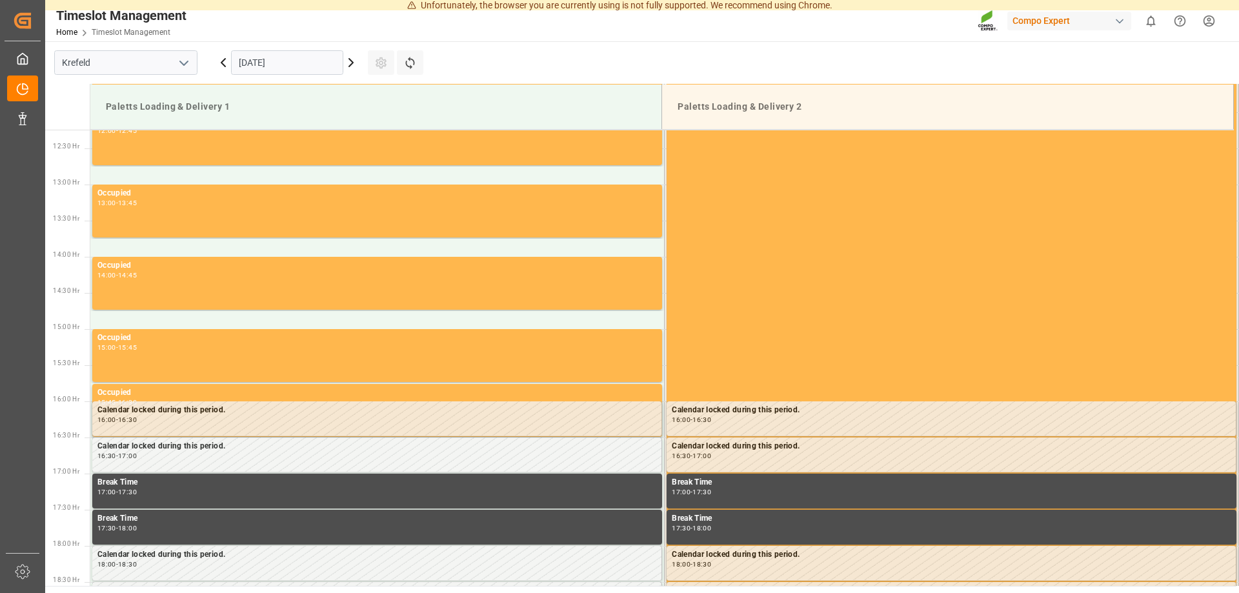
scroll to position [621, 0]
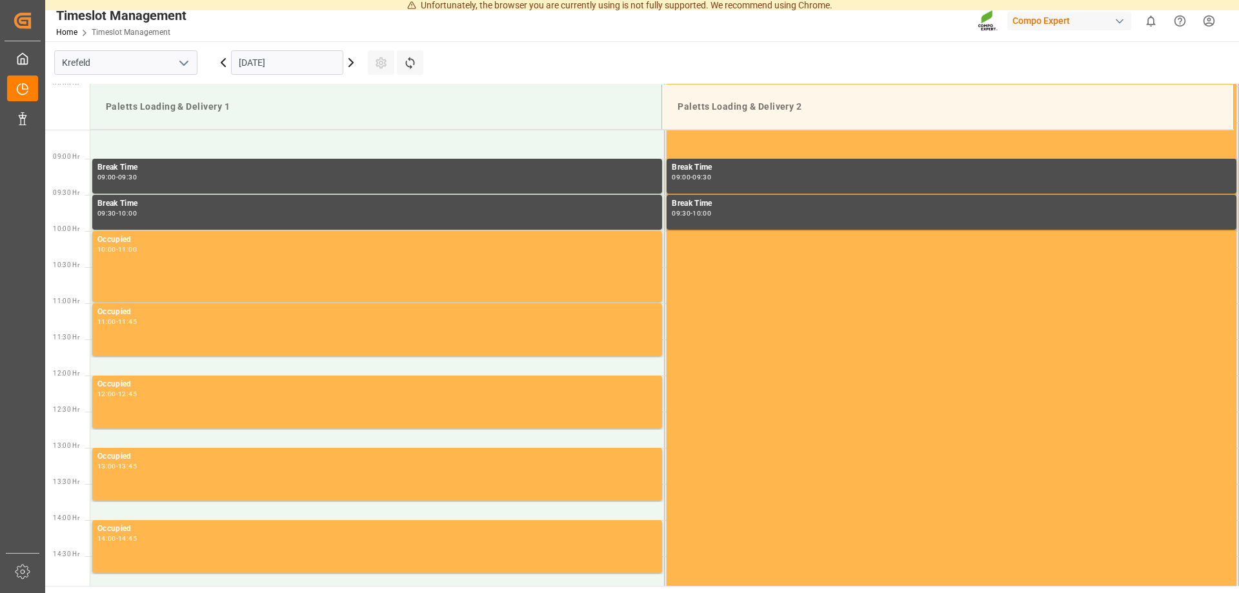
click at [349, 66] on icon at bounding box center [351, 63] width 4 height 8
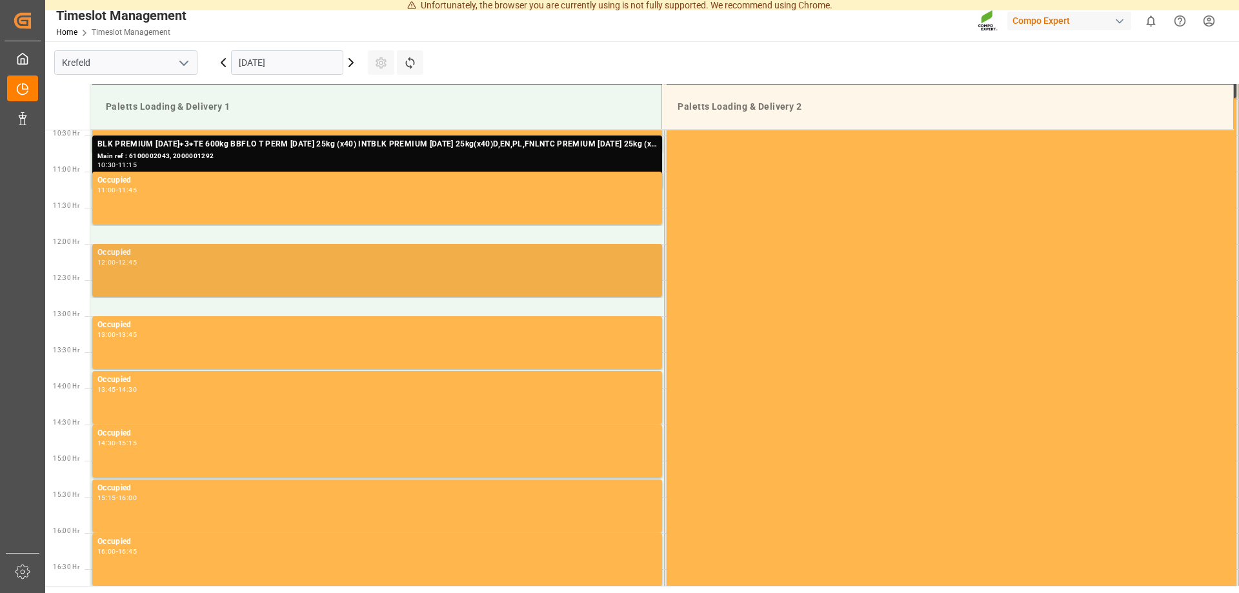
scroll to position [424, 0]
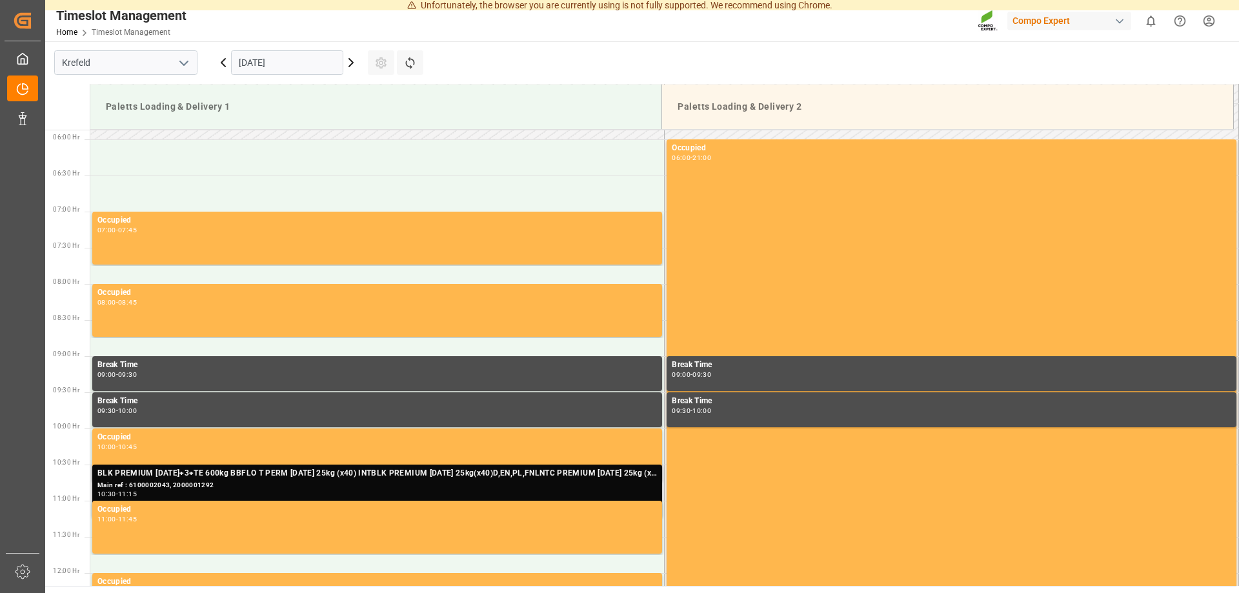
click at [210, 486] on div "Main ref : 6100002043, 2000001292" at bounding box center [377, 485] width 560 height 11
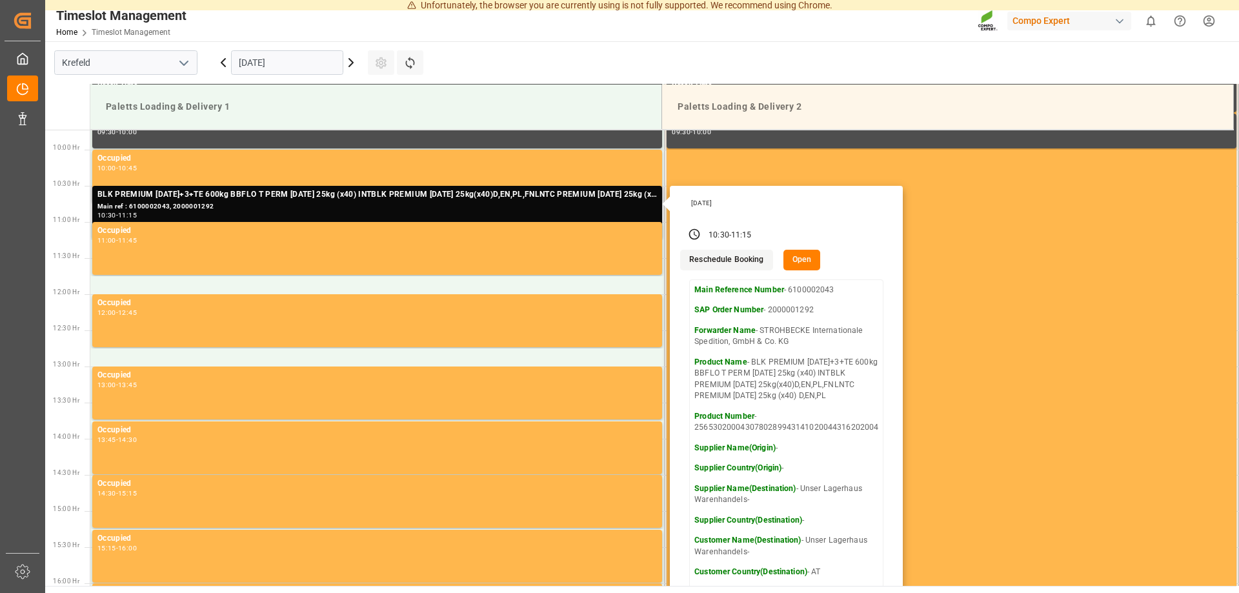
scroll to position [753, 0]
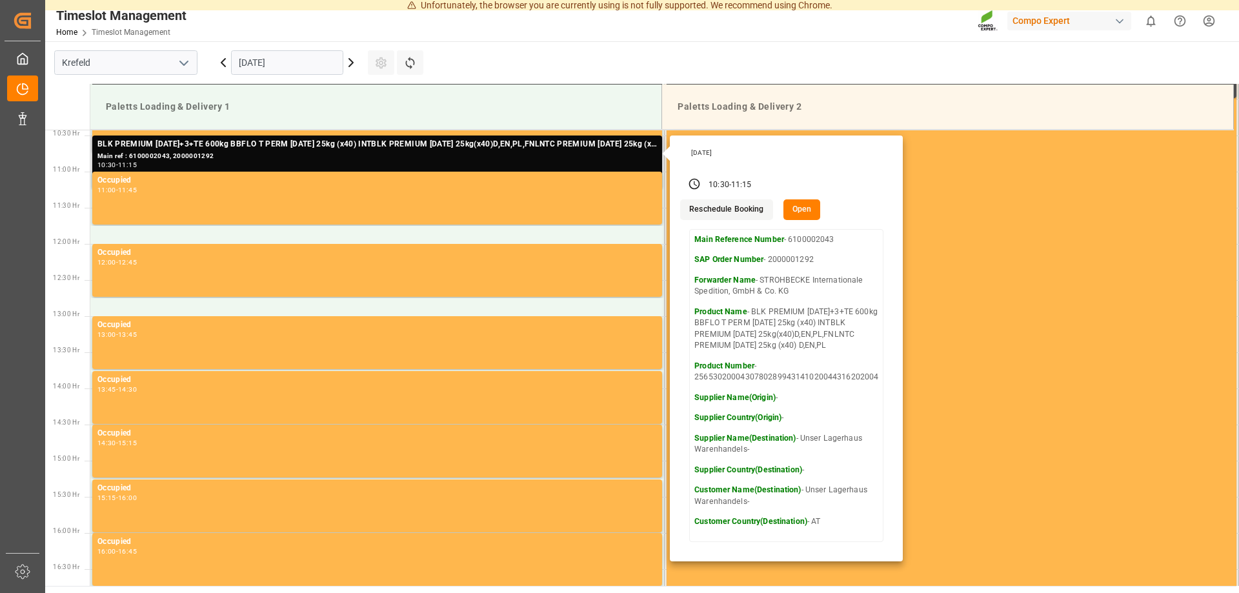
click at [747, 210] on button "Reschedule Booking" at bounding box center [726, 209] width 92 height 21
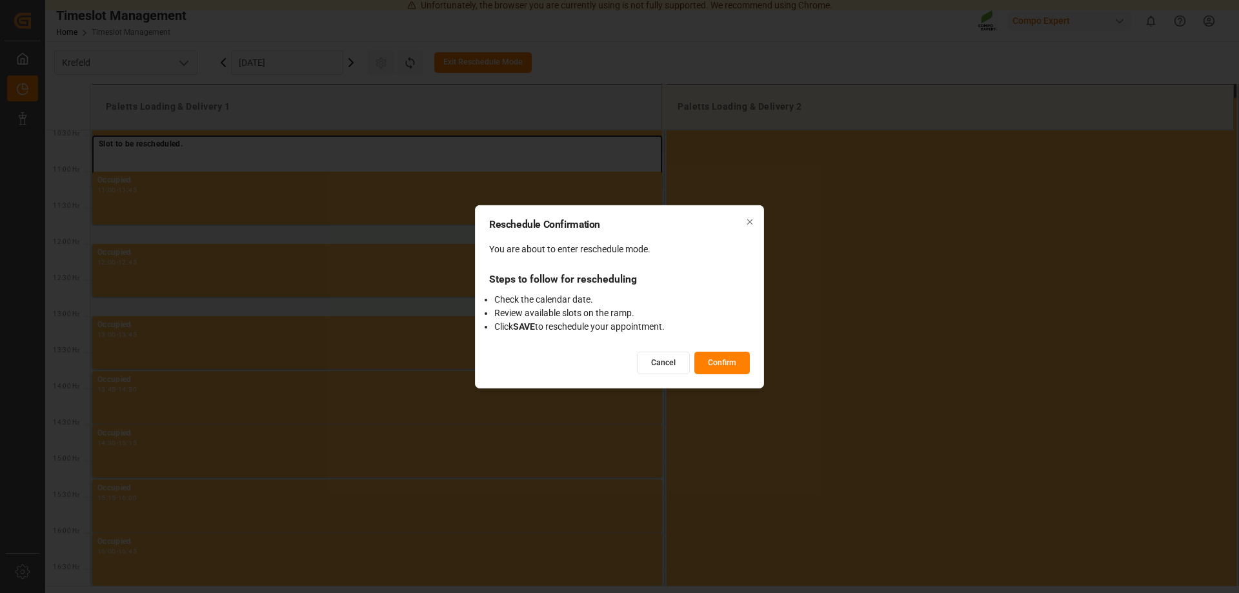
click at [720, 364] on button "Confirm" at bounding box center [722, 363] width 56 height 23
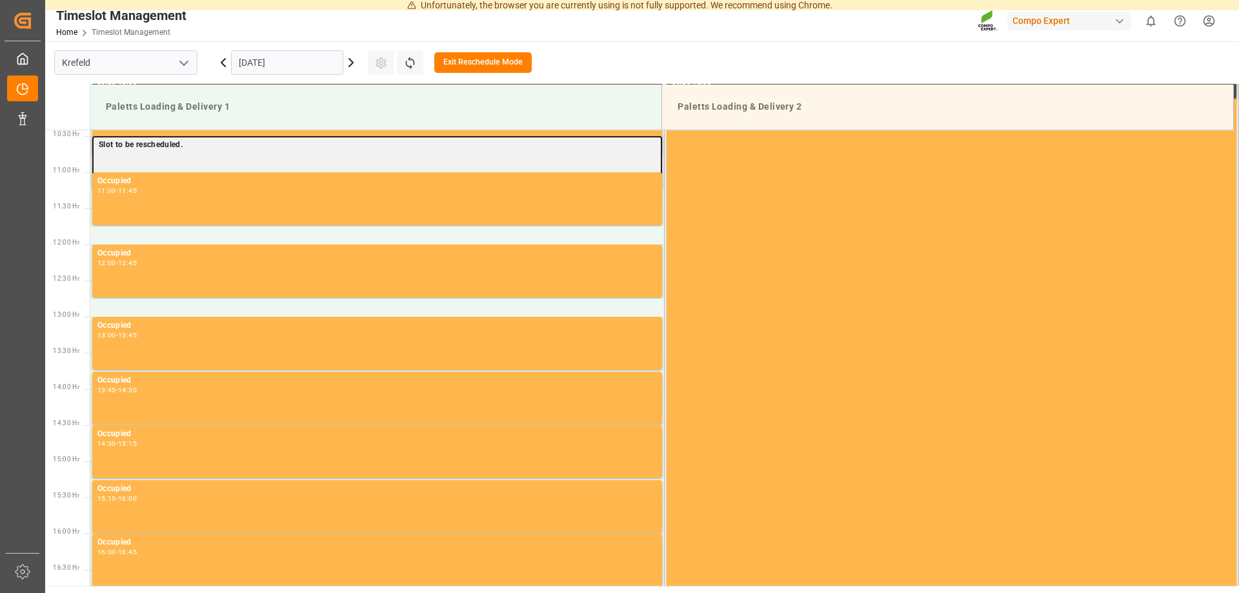
scroll to position [489, 0]
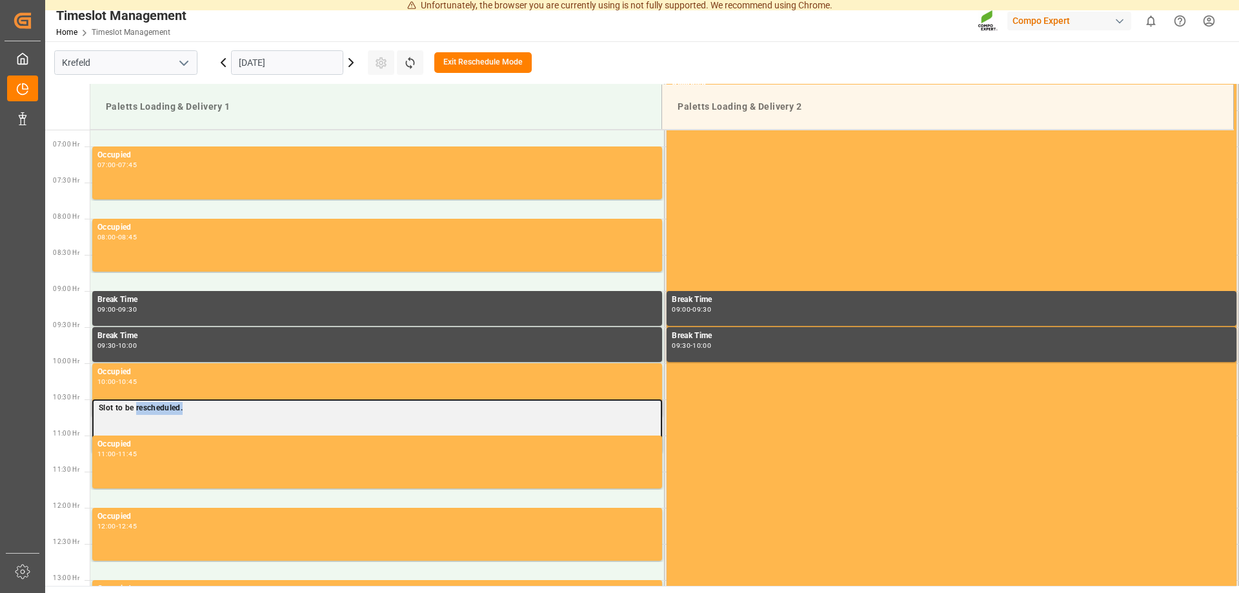
drag, startPoint x: 136, startPoint y: 412, endPoint x: 186, endPoint y: 412, distance: 50.3
click at [186, 412] on p "Slot to be rescheduled." at bounding box center [377, 408] width 557 height 13
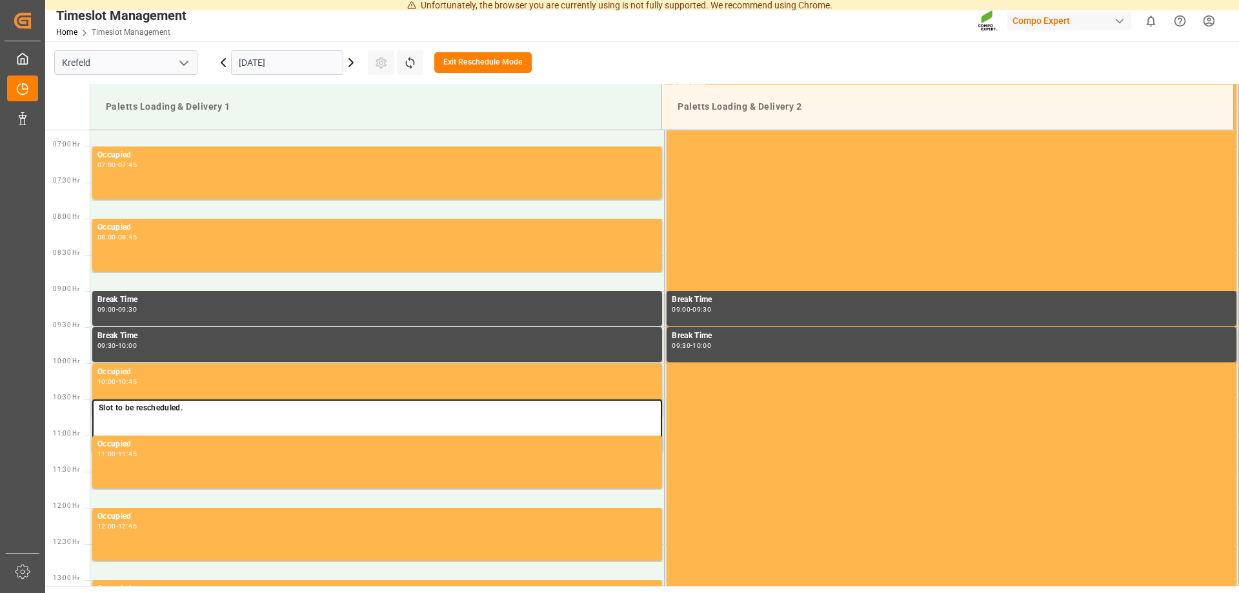
click at [458, 66] on button "Exit Reschedule Mode" at bounding box center [482, 62] width 97 height 21
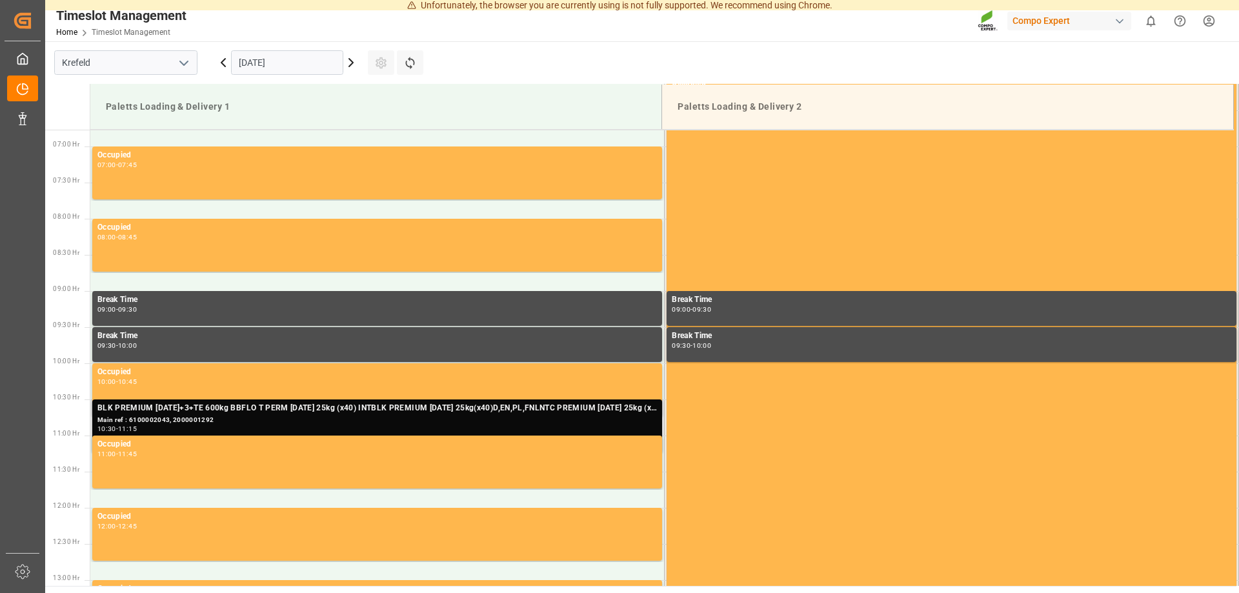
click at [298, 418] on div "Main ref : 6100002043, 2000001292" at bounding box center [377, 420] width 560 height 11
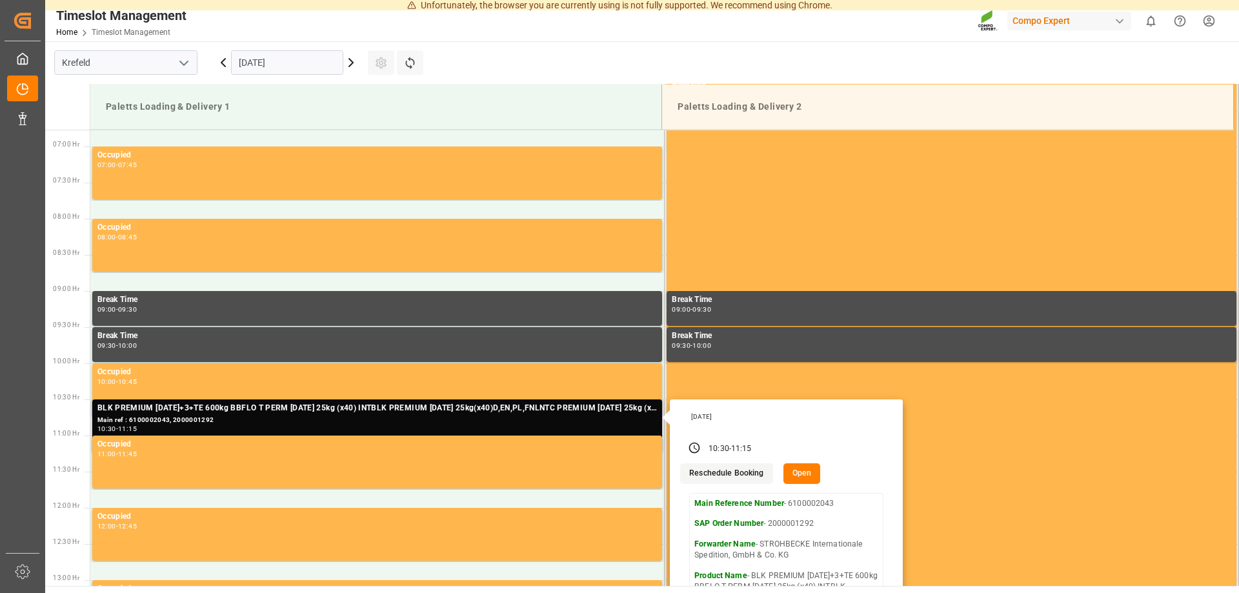
click at [723, 472] on button "Reschedule Booking" at bounding box center [726, 473] width 92 height 21
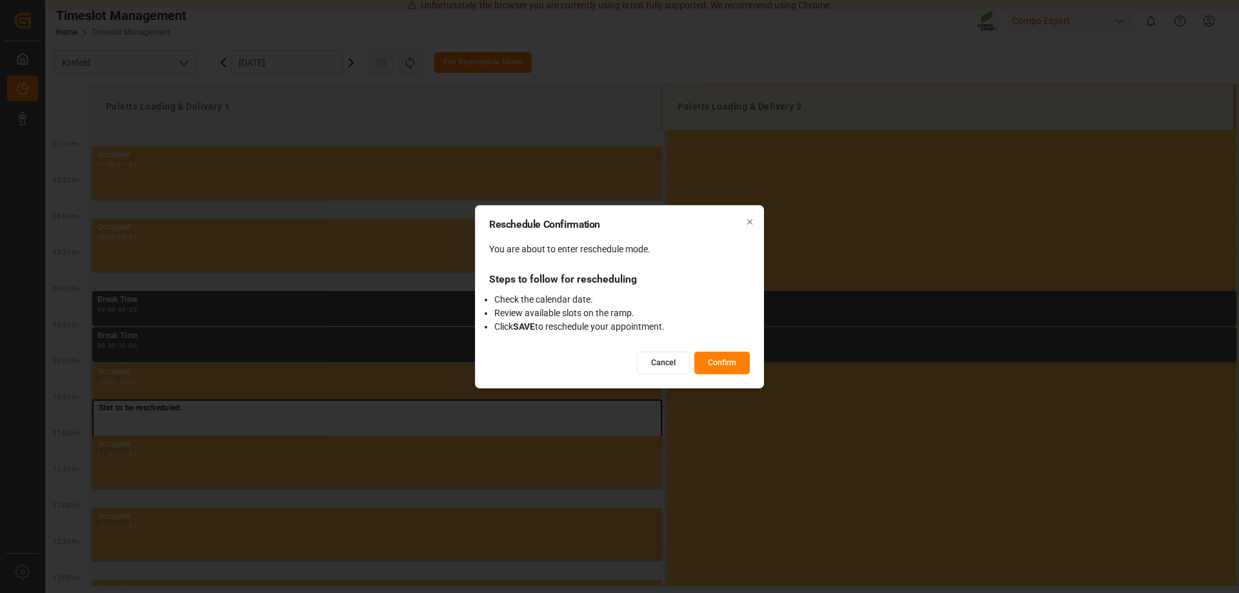
click at [717, 362] on button "Confirm" at bounding box center [722, 363] width 56 height 23
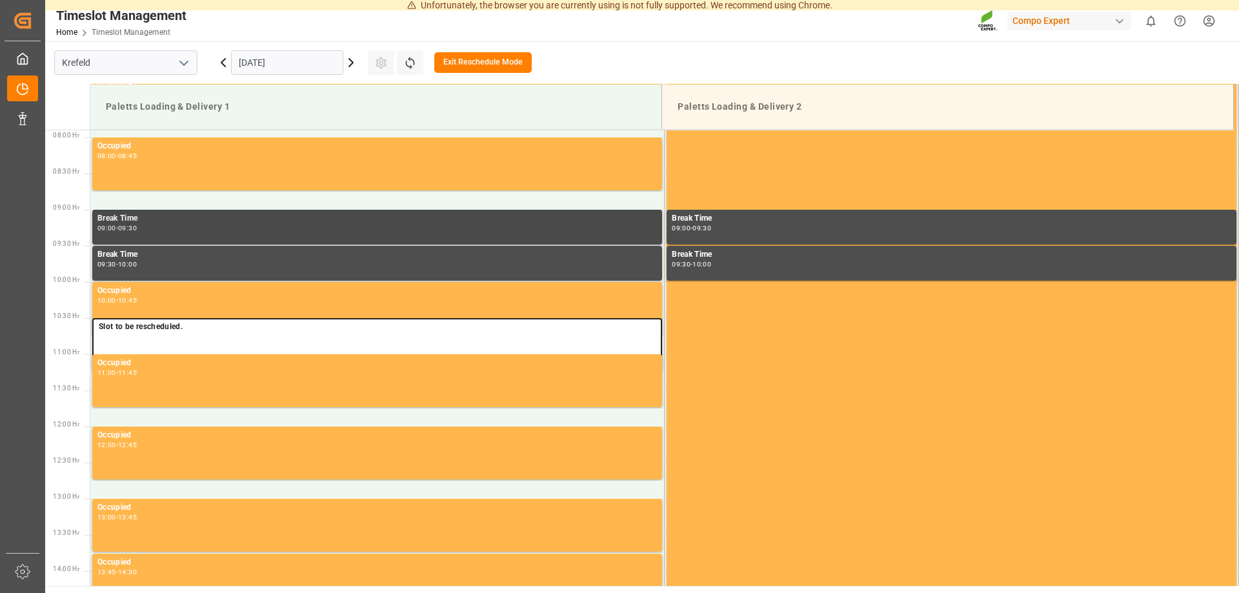
scroll to position [621, 0]
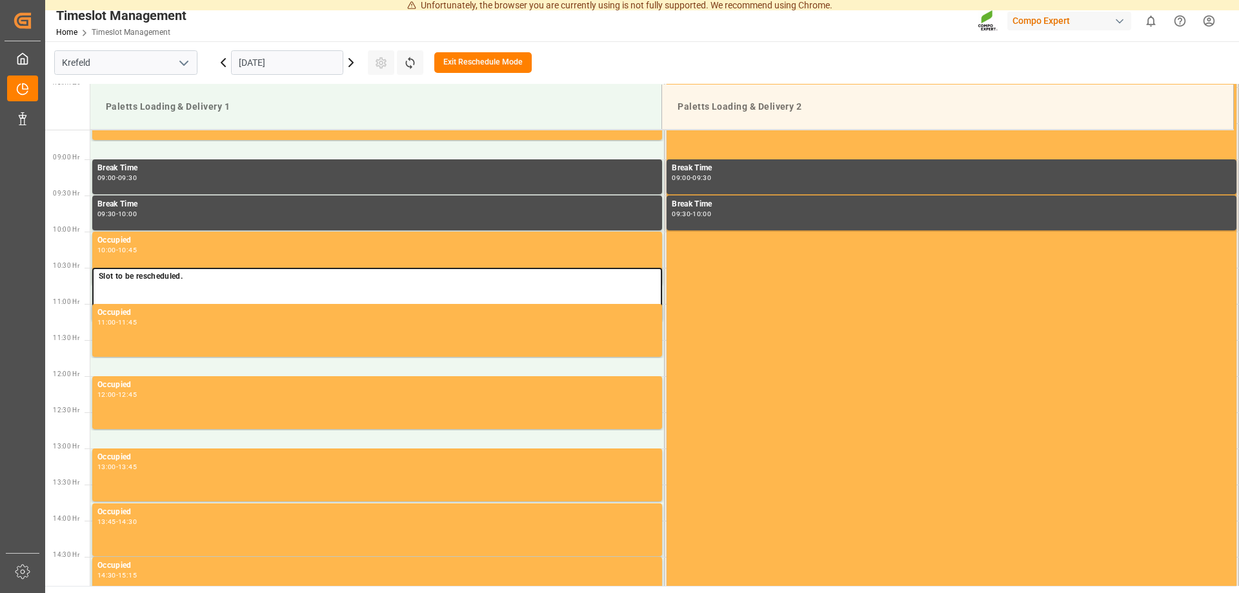
click at [352, 59] on icon at bounding box center [350, 62] width 15 height 15
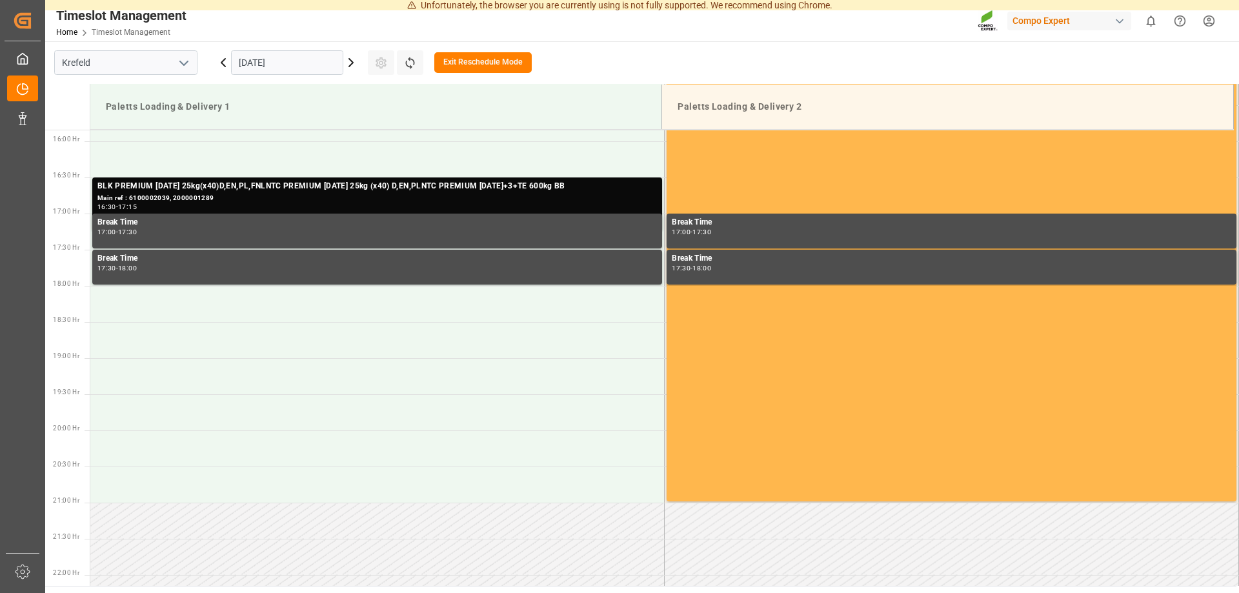
scroll to position [1148, 0]
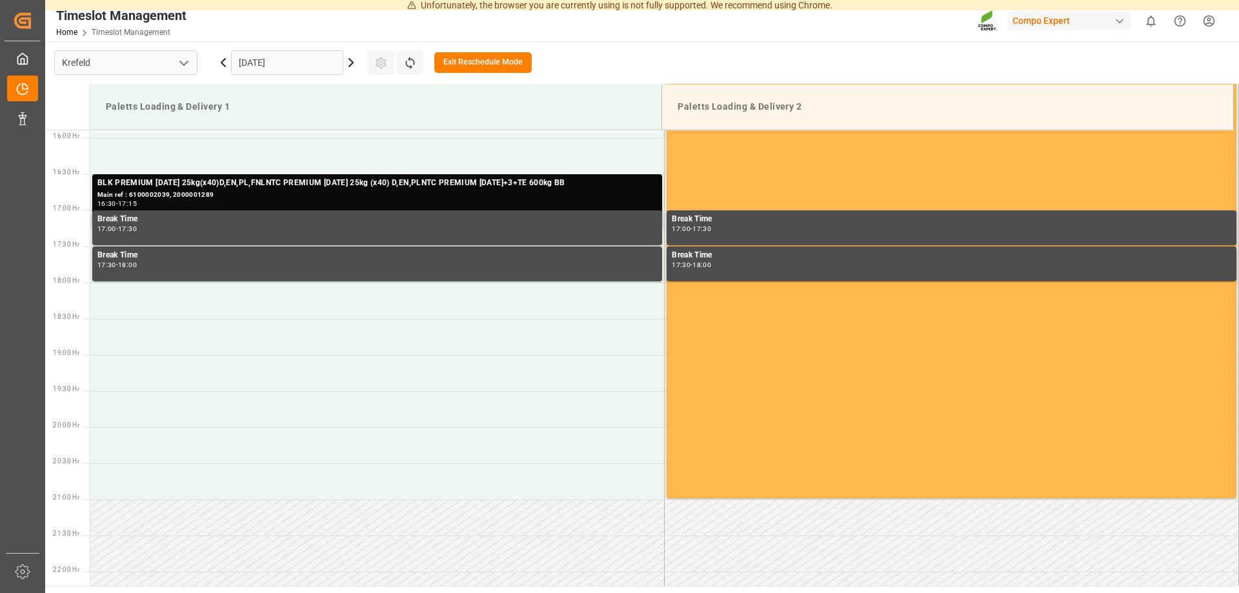
click at [480, 65] on button "Exit Reschedule Mode" at bounding box center [482, 62] width 97 height 21
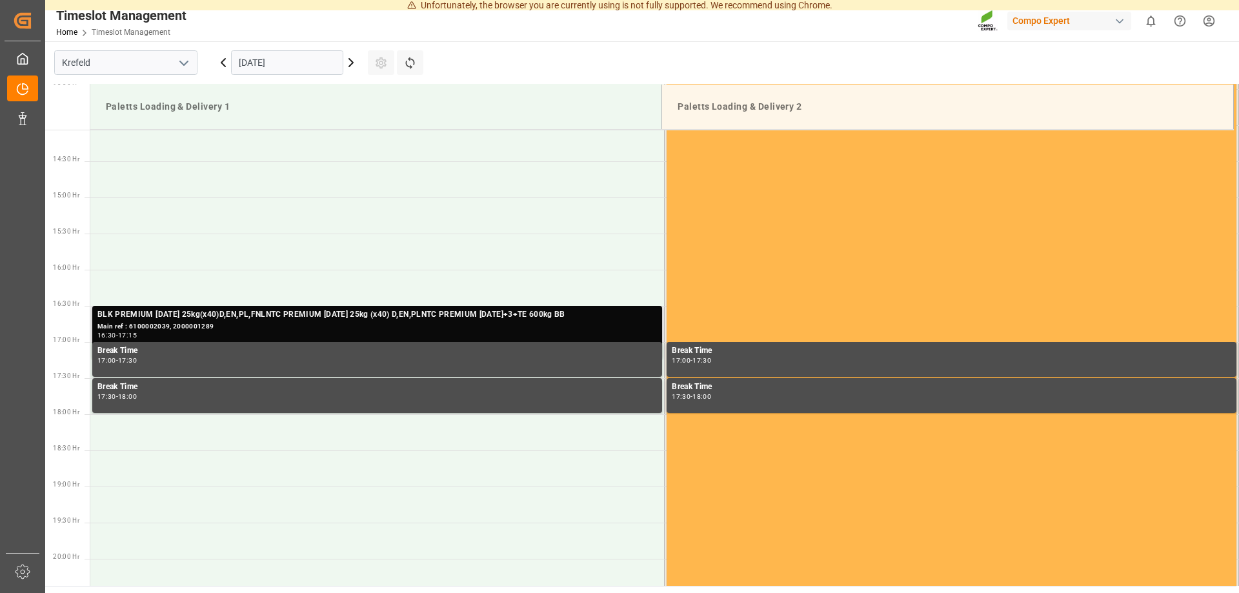
click at [215, 319] on div "BLK PREMIUM [DATE] 25kg(x40)D,EN,PL,FNLNTC PREMIUM [DATE] 25kg (x40) D,EN,PLNTC…" at bounding box center [377, 314] width 560 height 13
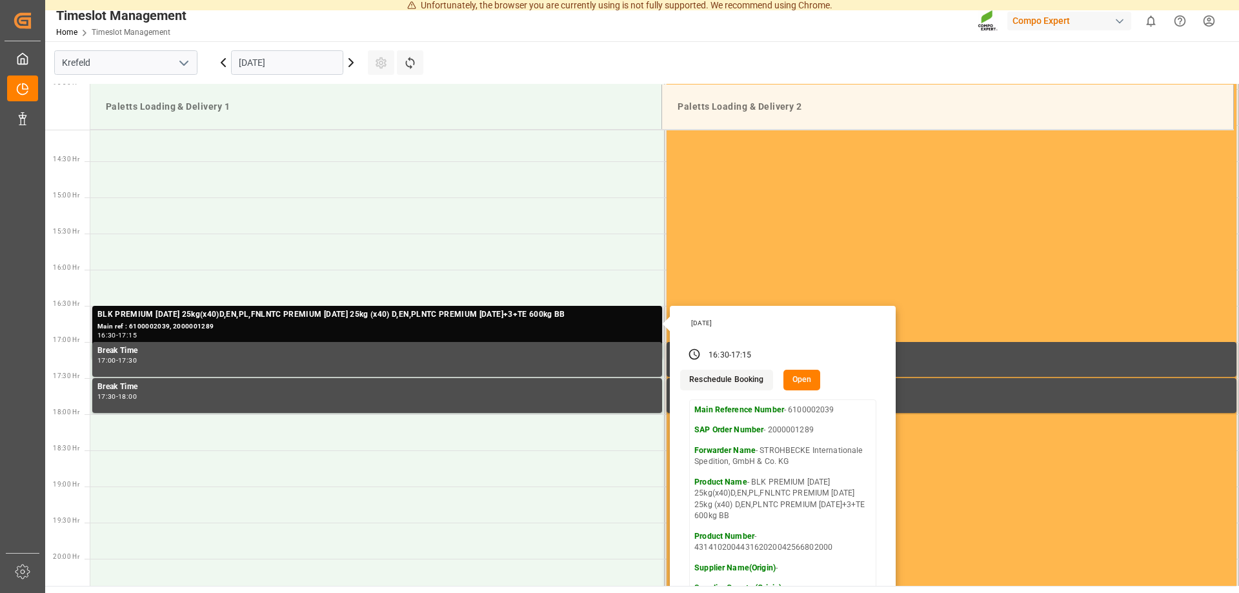
click at [734, 378] on button "Reschedule Booking" at bounding box center [726, 380] width 92 height 21
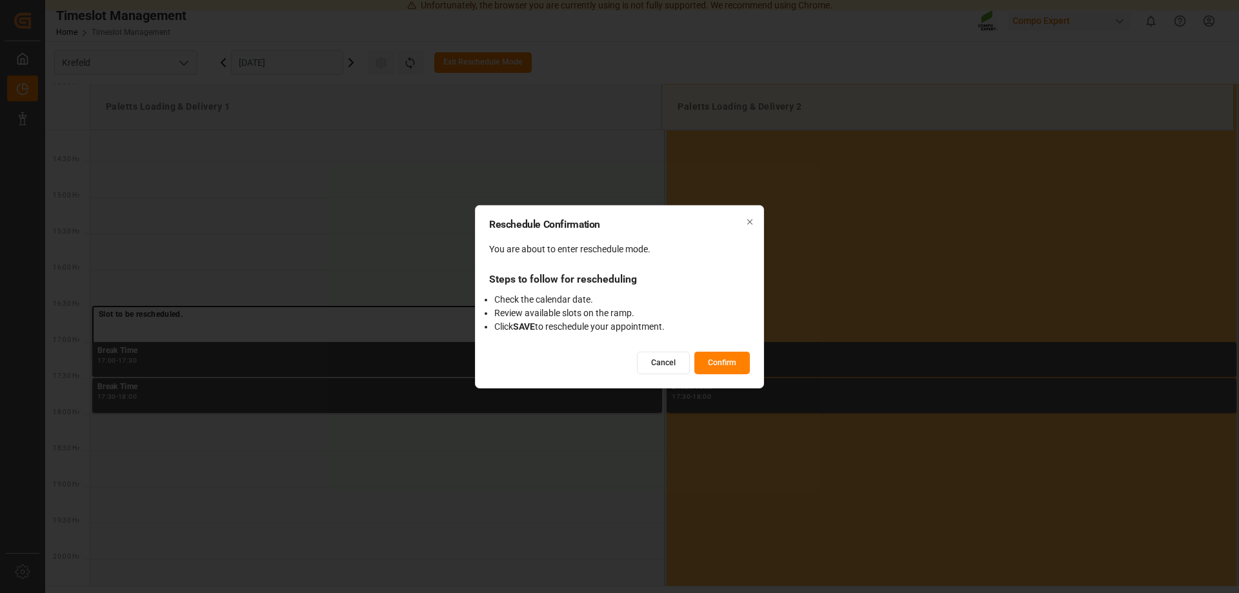
click at [656, 367] on button "Cancel" at bounding box center [663, 363] width 53 height 23
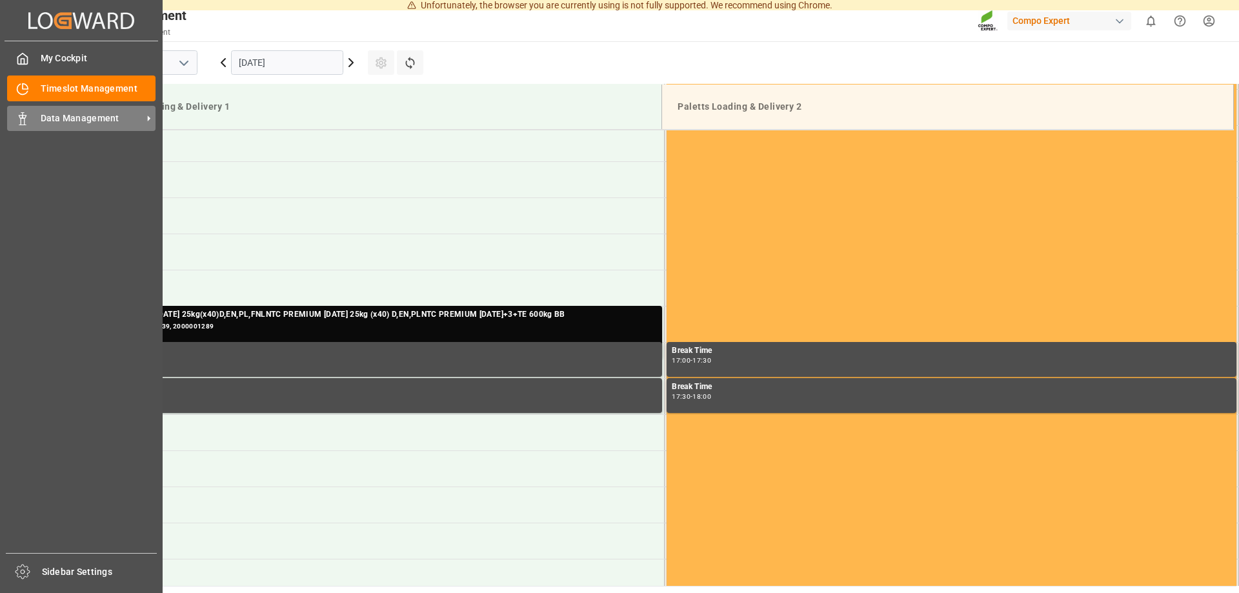
click at [44, 110] on div "Data Management Data Management" at bounding box center [81, 118] width 148 height 25
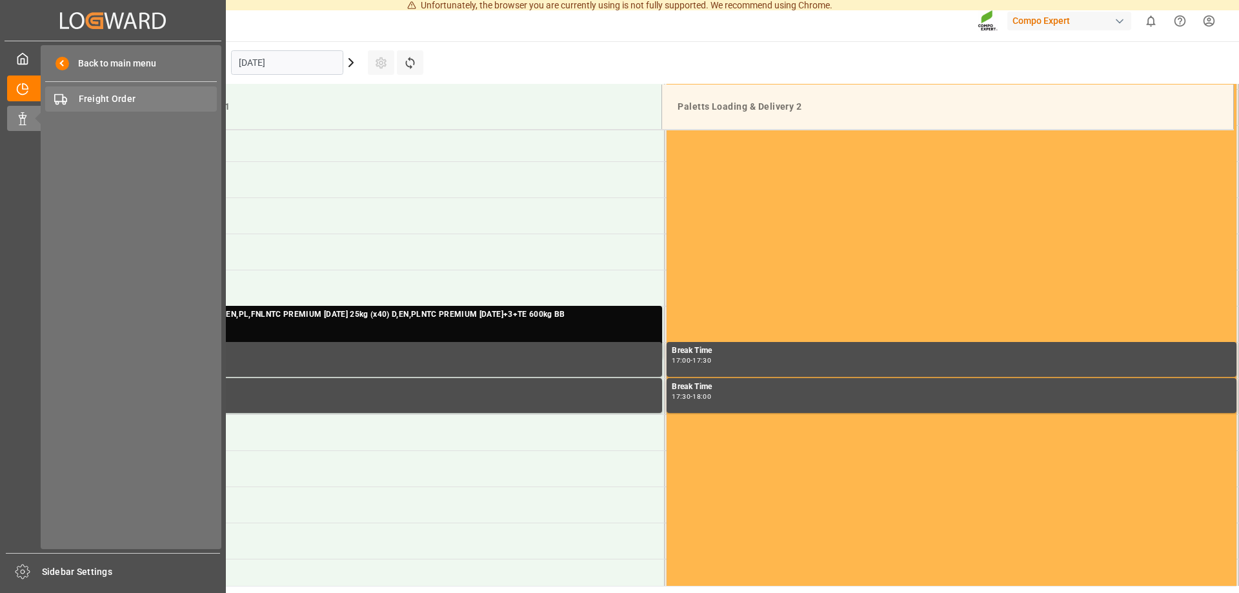
click at [125, 96] on span "Freight Order" at bounding box center [148, 99] width 139 height 14
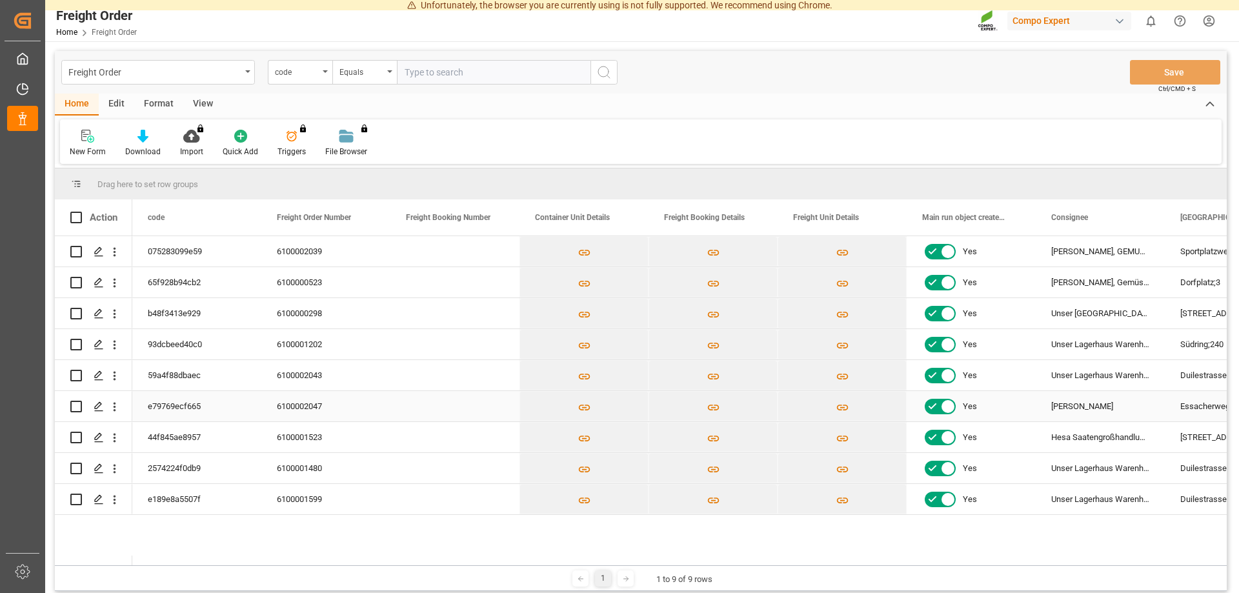
click at [74, 403] on input "Press Space to toggle row selection (unchecked)" at bounding box center [76, 407] width 12 height 12
checkbox input "true"
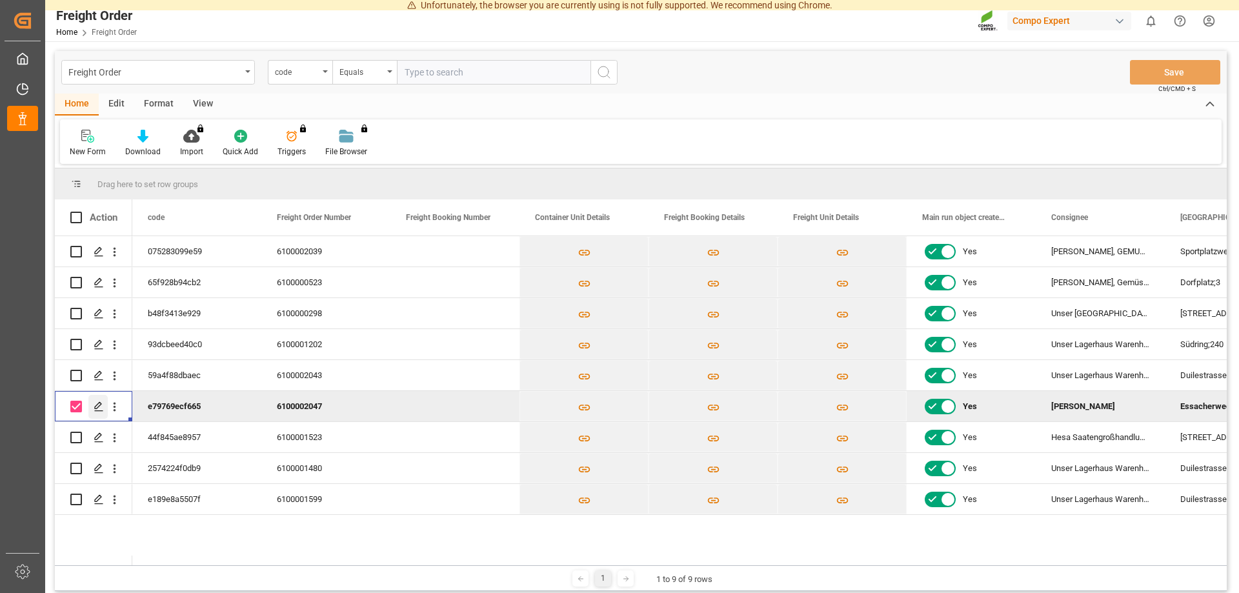
click at [92, 408] on div "Press SPACE to deselect this row." at bounding box center [97, 407] width 19 height 24
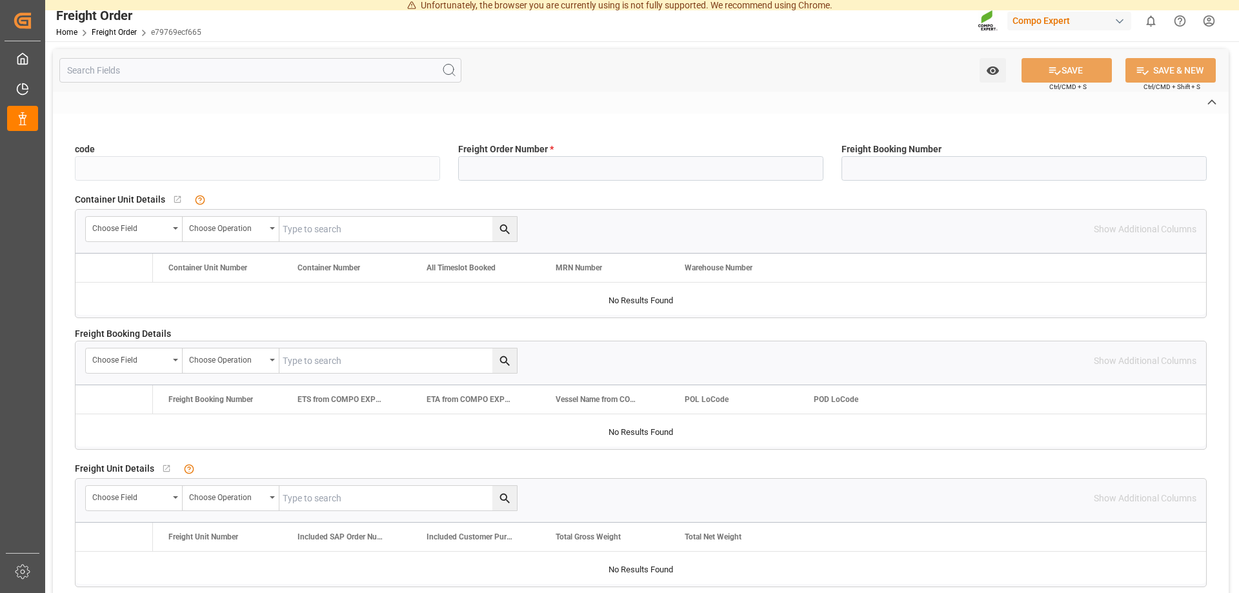
type input "e79769ecf665"
type input "6100002047"
type input "No"
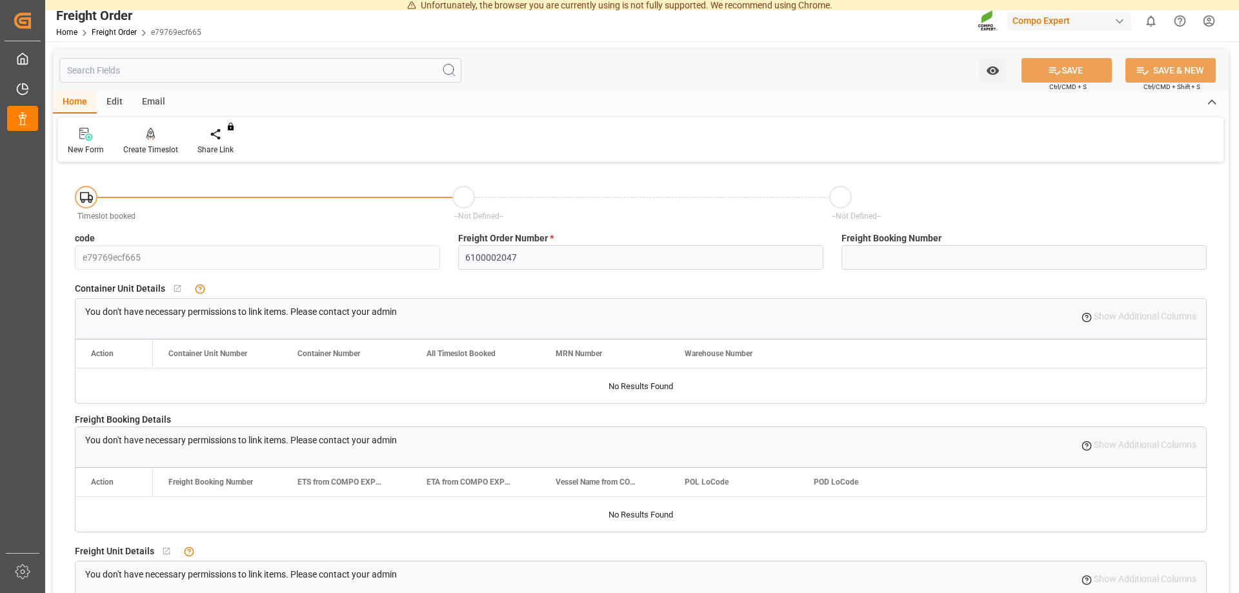
click at [147, 137] on icon at bounding box center [151, 133] width 9 height 11
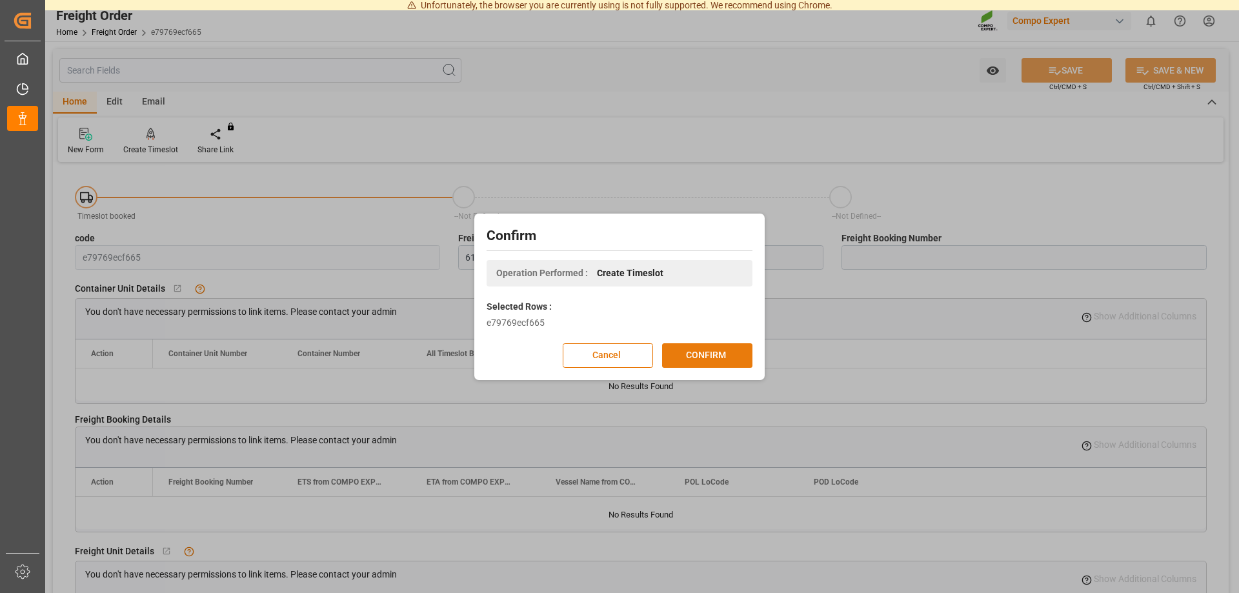
click at [679, 352] on button "CONFIRM" at bounding box center [707, 355] width 90 height 25
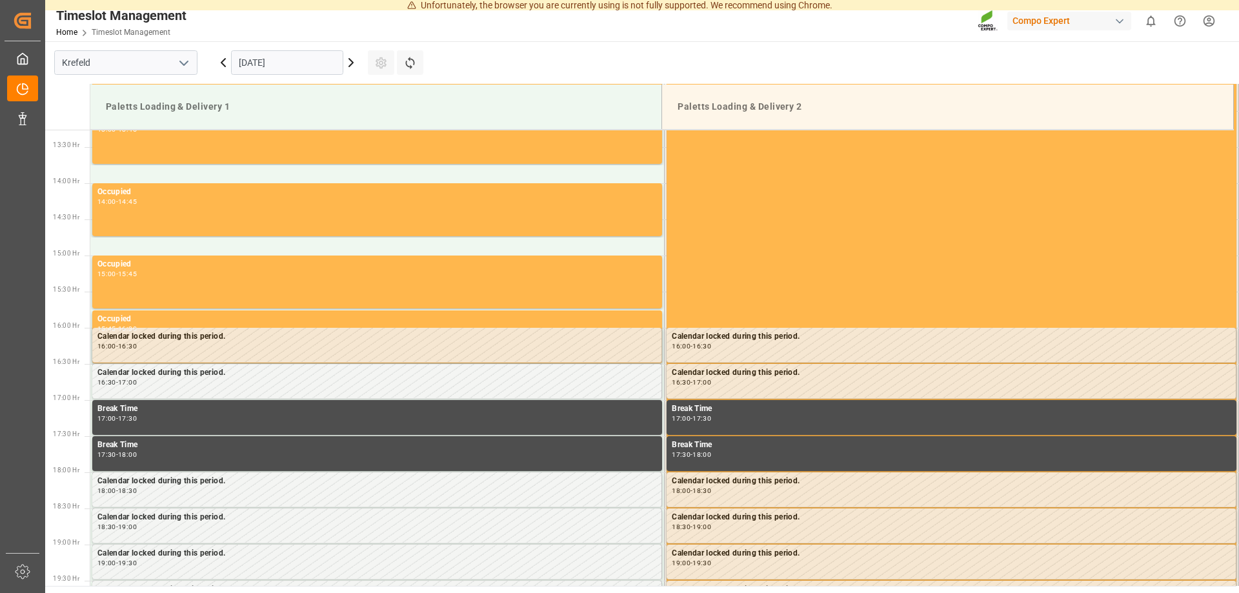
scroll to position [885, 0]
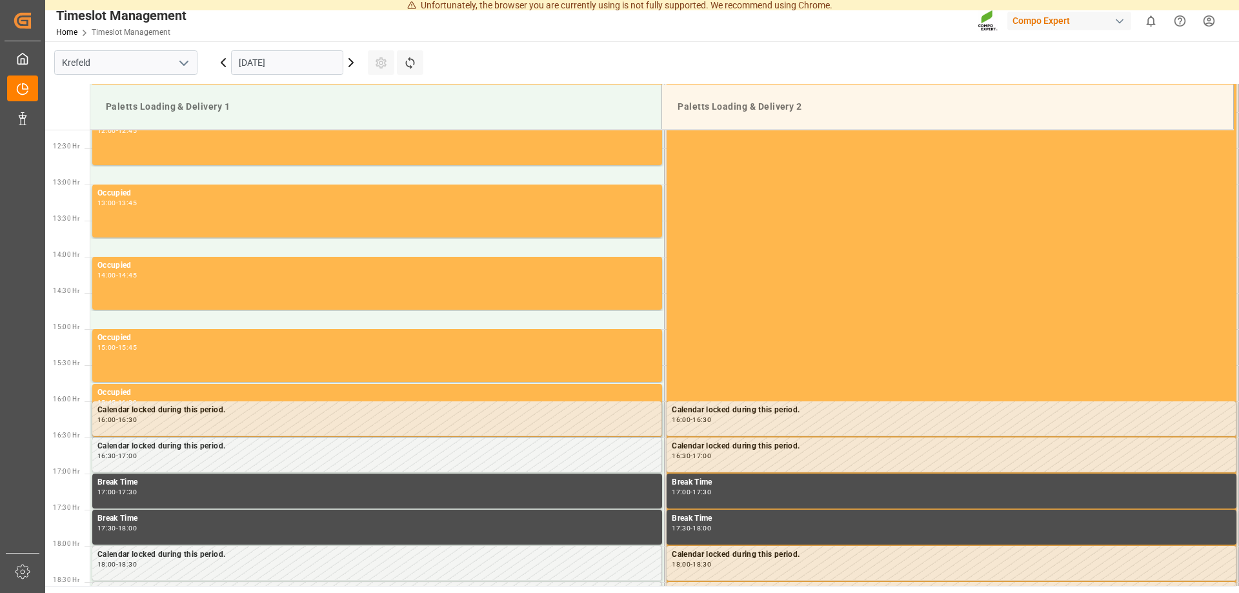
click at [352, 61] on icon at bounding box center [350, 62] width 15 height 15
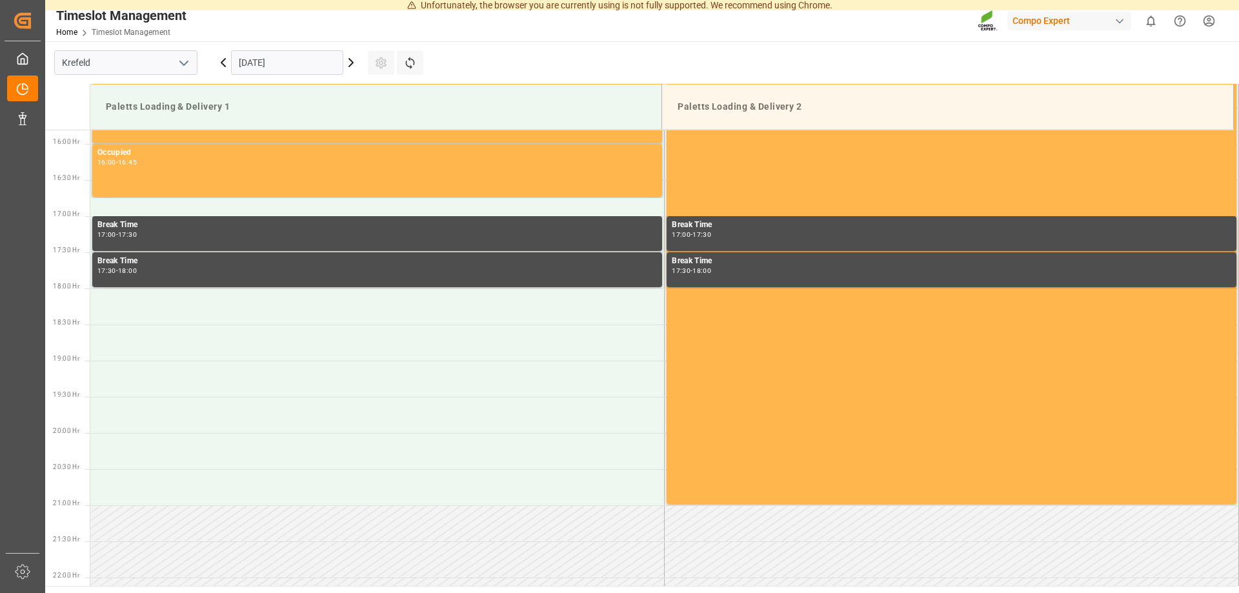
scroll to position [1148, 0]
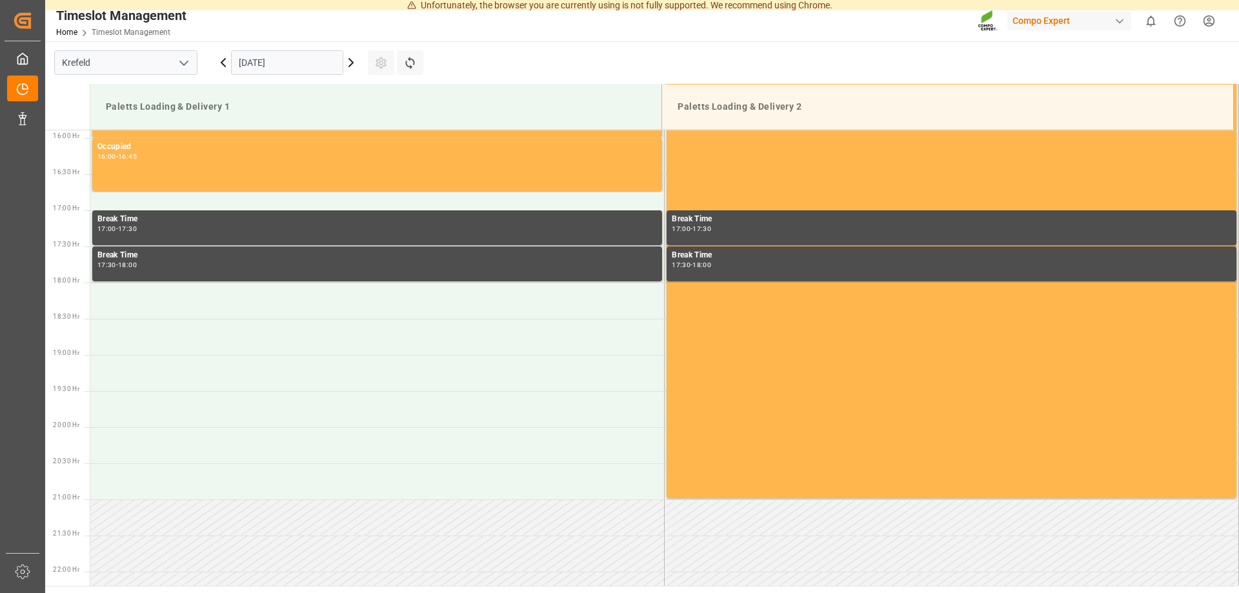
click at [352, 61] on icon at bounding box center [350, 62] width 15 height 15
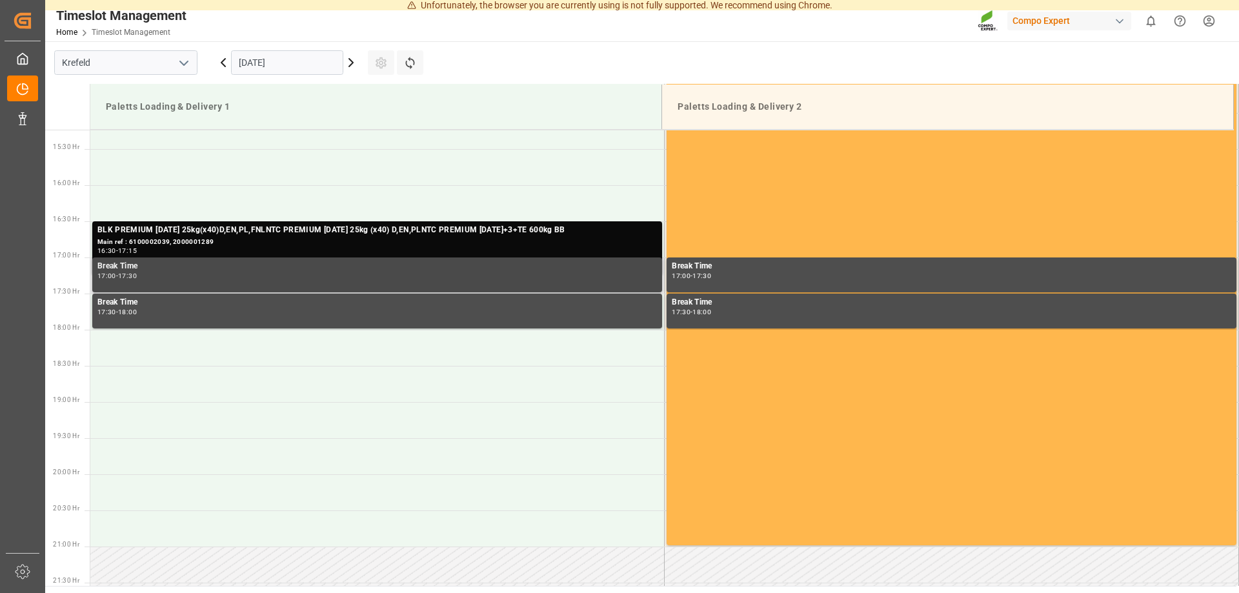
scroll to position [1082, 0]
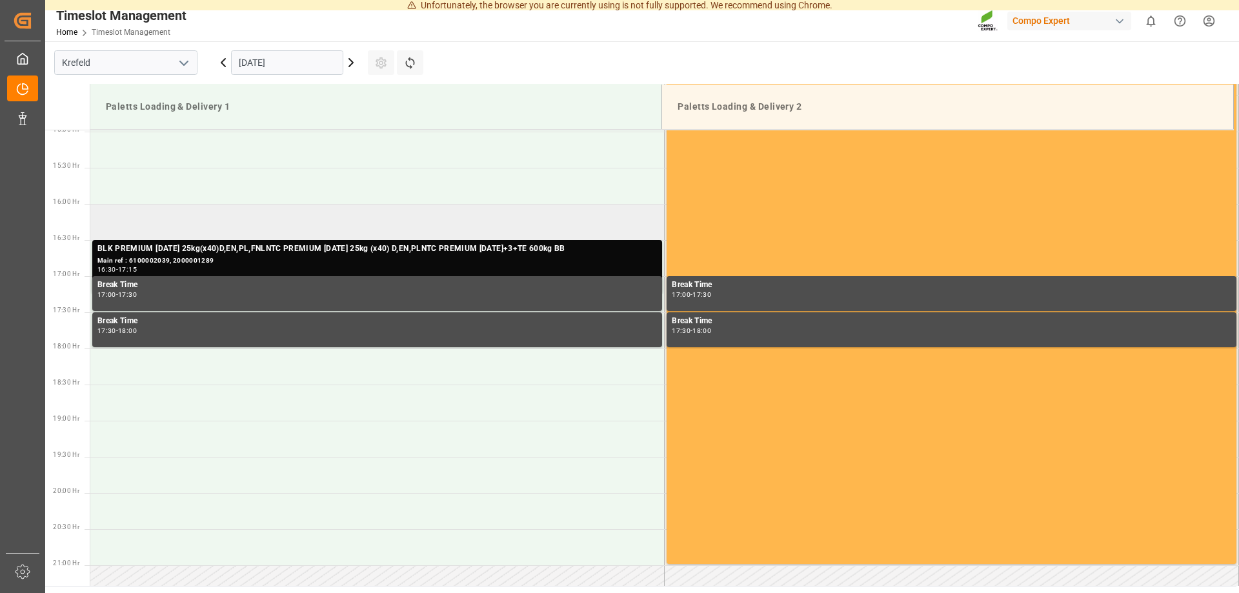
click at [195, 214] on td at bounding box center [377, 222] width 574 height 36
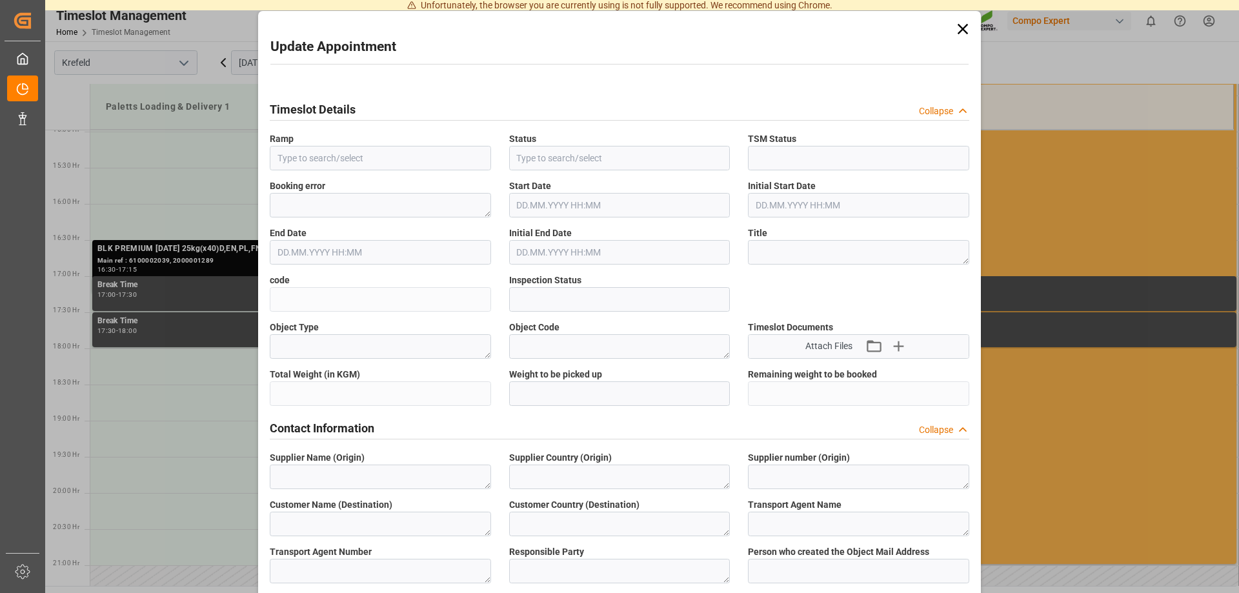
type input "Paletts Loading & Delivery 1"
type input "Transport object created"
type input "Booked"
type input "b239d413d907"
type input "Open"
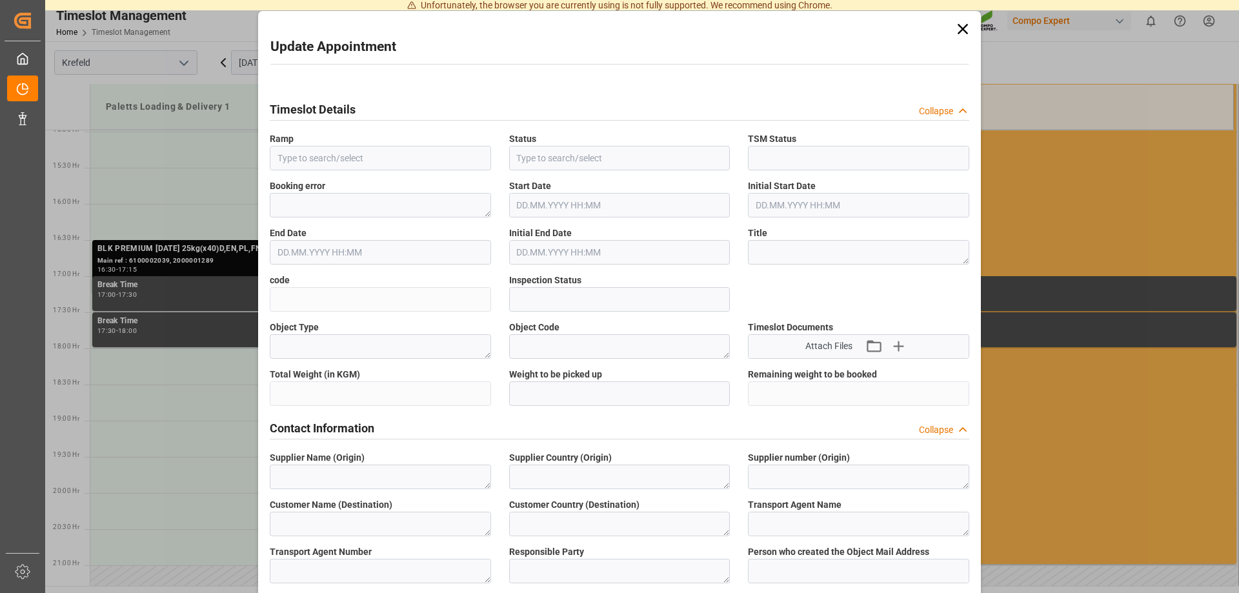
type textarea "Main-Run"
type input "24288"
type textarea "SP_EWM"
type textarea "Unser Lagerhaus Warenhandels-"
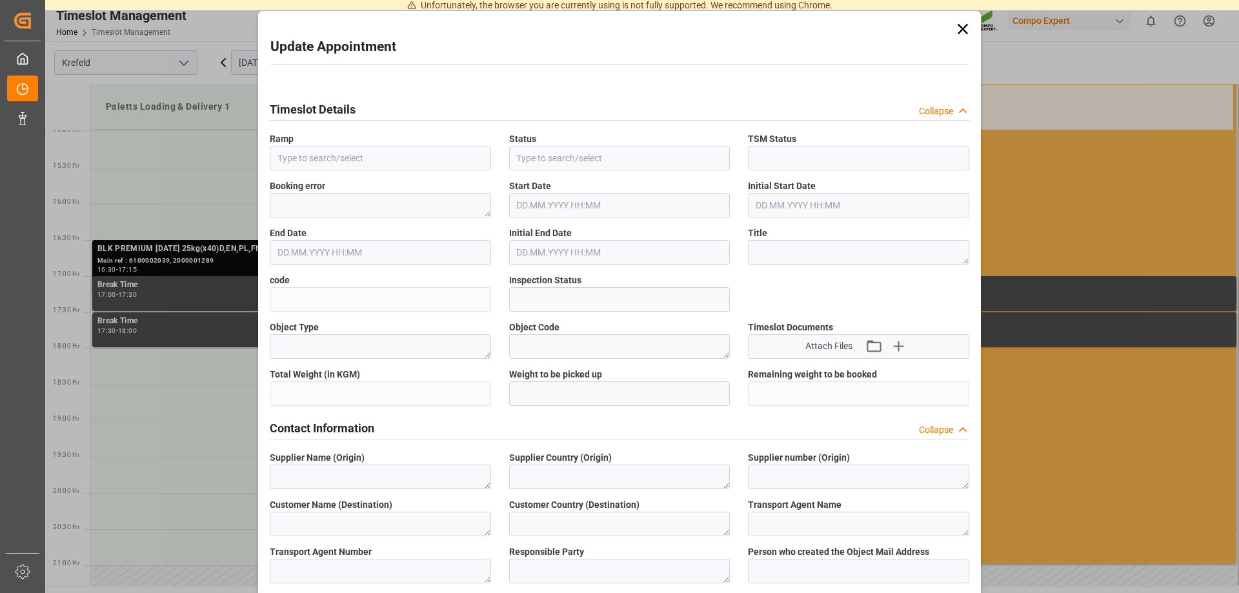
type textarea "AT"
type textarea "STROHBECKE Internationale Spedition, GmbH & Co. KG"
type textarea "6604509"
type textarea "Logistics Service Provider"
type input "[PERSON_NAME][EMAIL_ADDRESS][DOMAIN_NAME]"
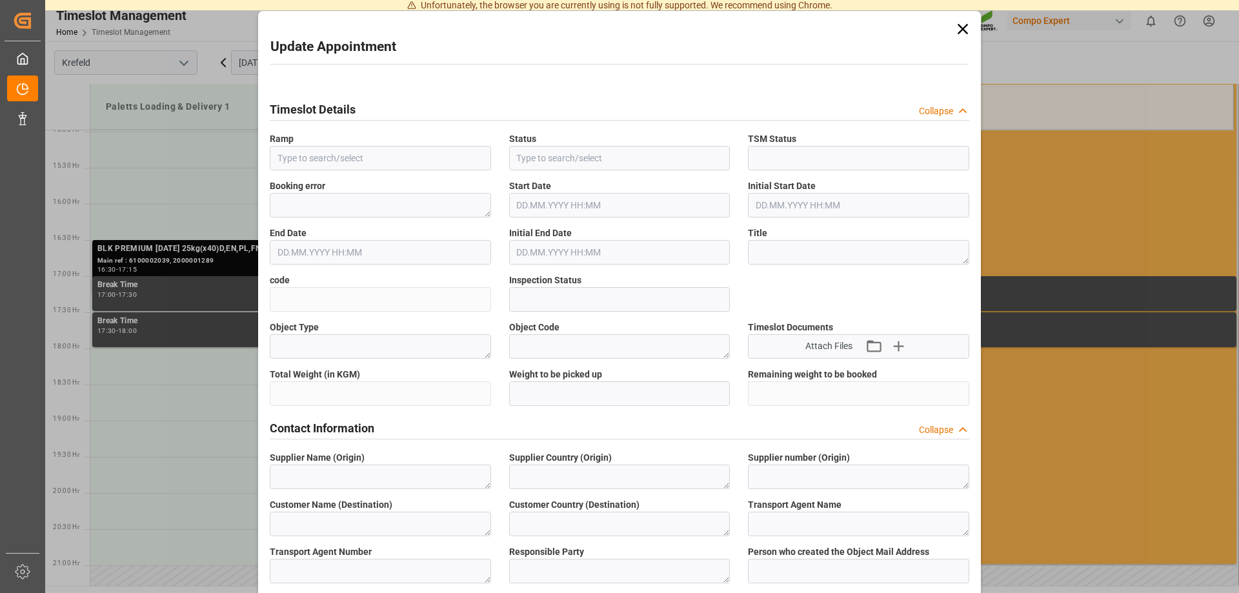
type textarea "6100002047"
type textarea "2000001184"
type textarea "4100004077;4100004078"
type textarea "BLK PREMIUM [DATE] 25kg(x40)D,EN,PL,FNLNTC PREMIUM [DATE] 25kg (x40) D,EN,PL"
type textarea "43141020044316202004"
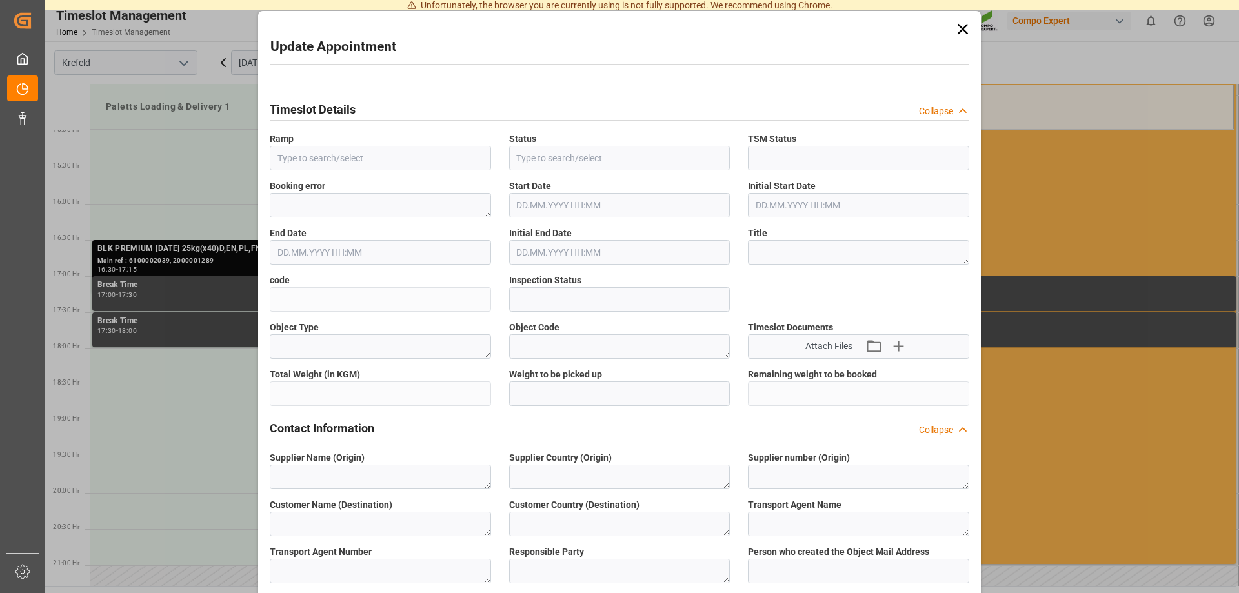
type input "0"
type textarea "Z100"
type textarea "3200"
type input "6100002047"
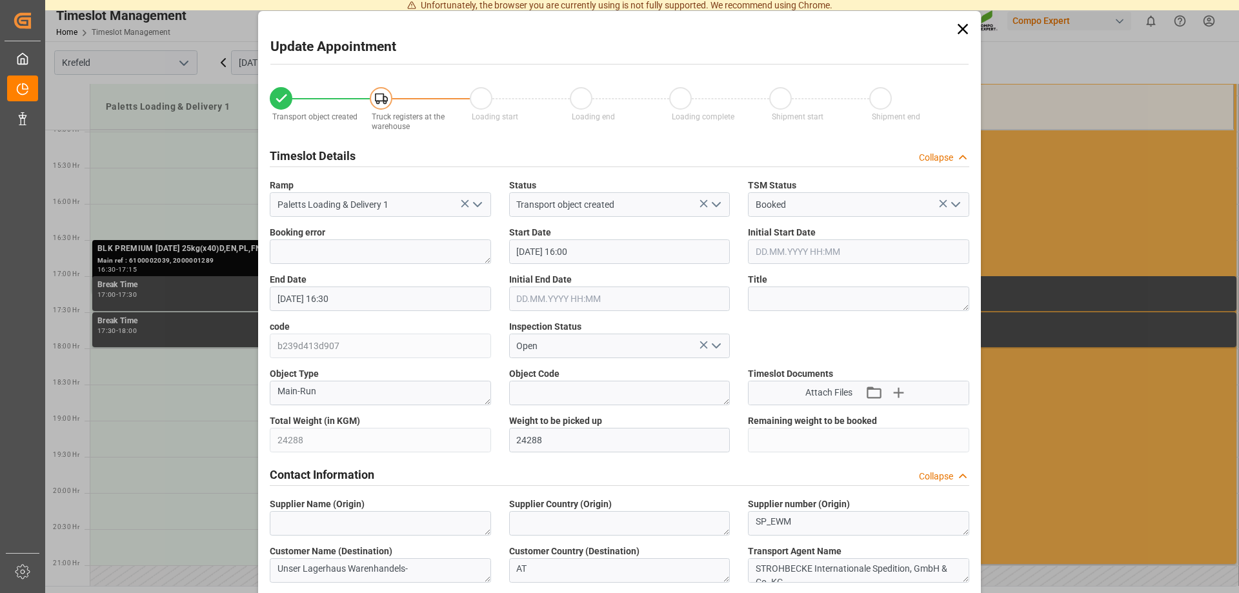
type input "[DATE] 16:00"
type input "[DATE] 16:30"
type input "[DATE] 06:59"
type input "[DATE] 14:57"
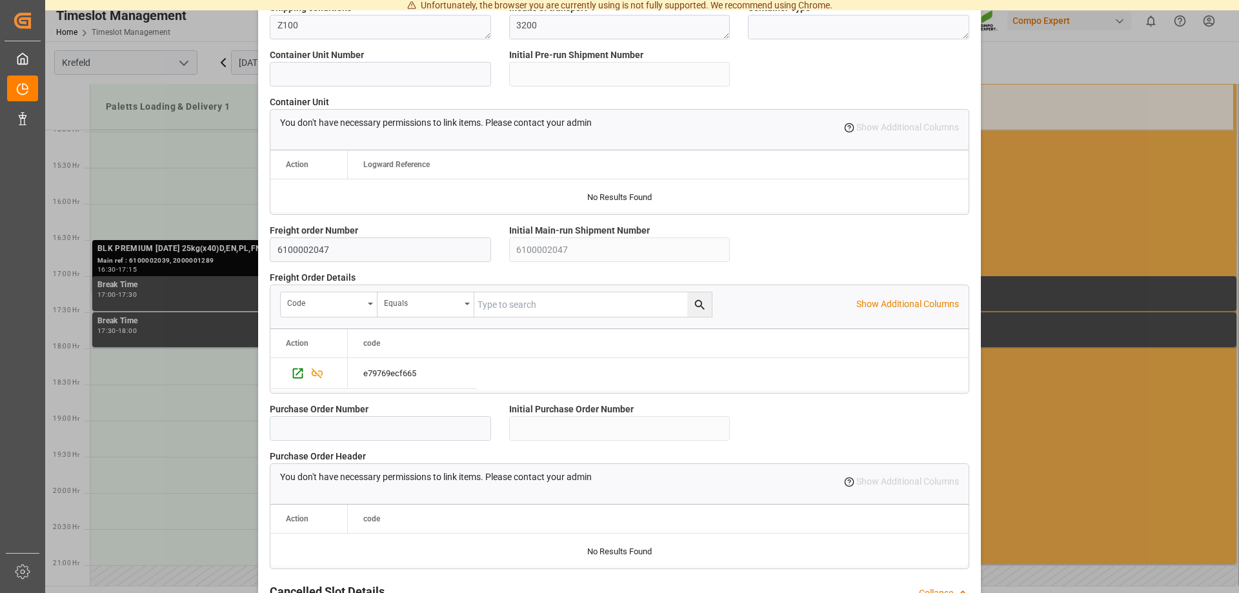
scroll to position [1106, 0]
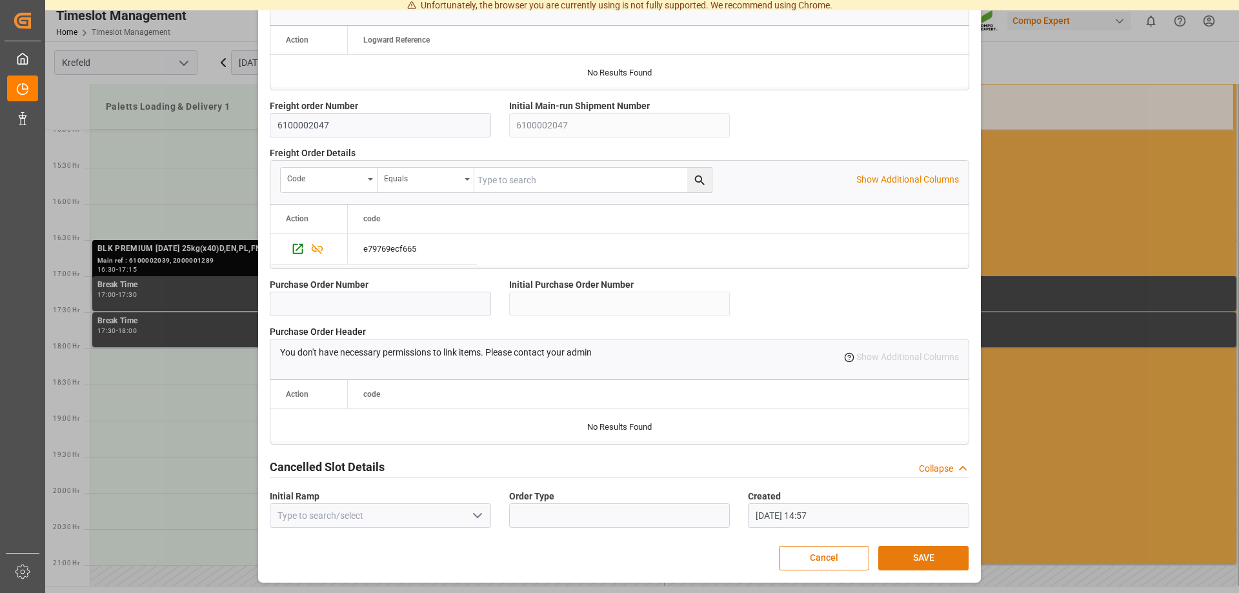
click at [918, 563] on button "SAVE" at bounding box center [923, 558] width 90 height 25
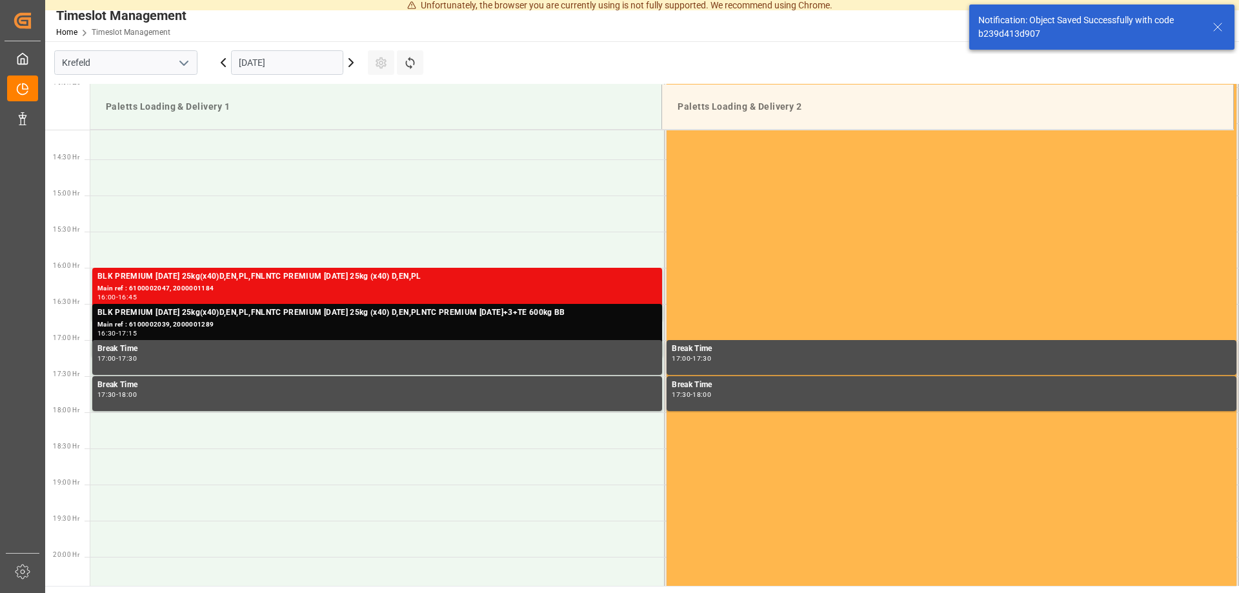
scroll to position [1031, 0]
